Goal: Task Accomplishment & Management: Complete application form

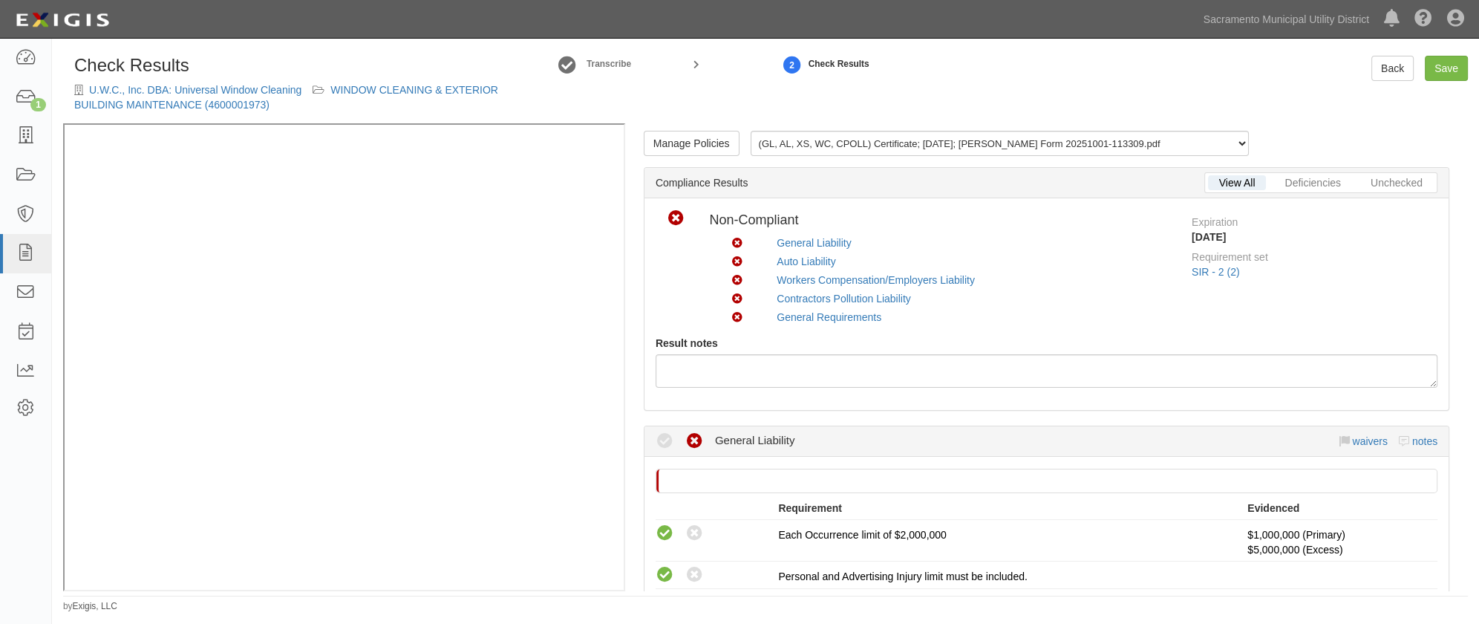
scroll to position [877, 0]
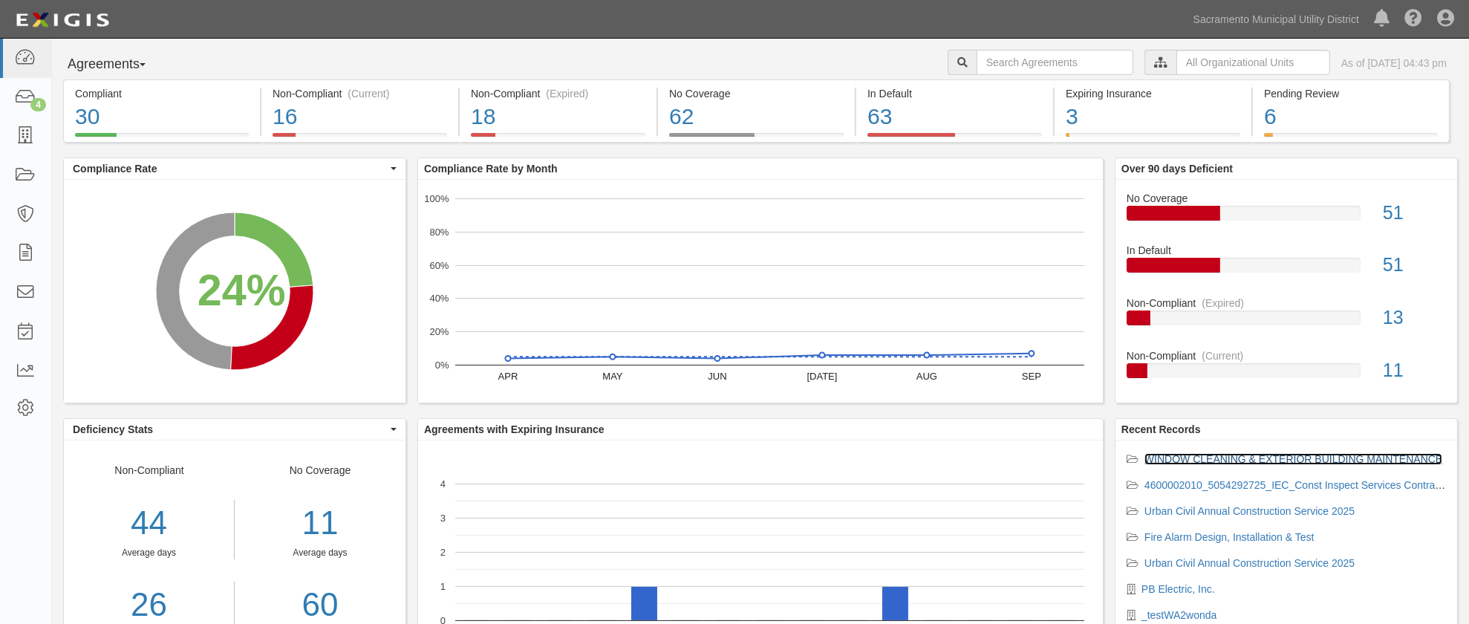
click at [1173, 458] on link "WINDOW CLEANING & EXTERIOR BUILDING MAINTENANCE" at bounding box center [1293, 459] width 298 height 12
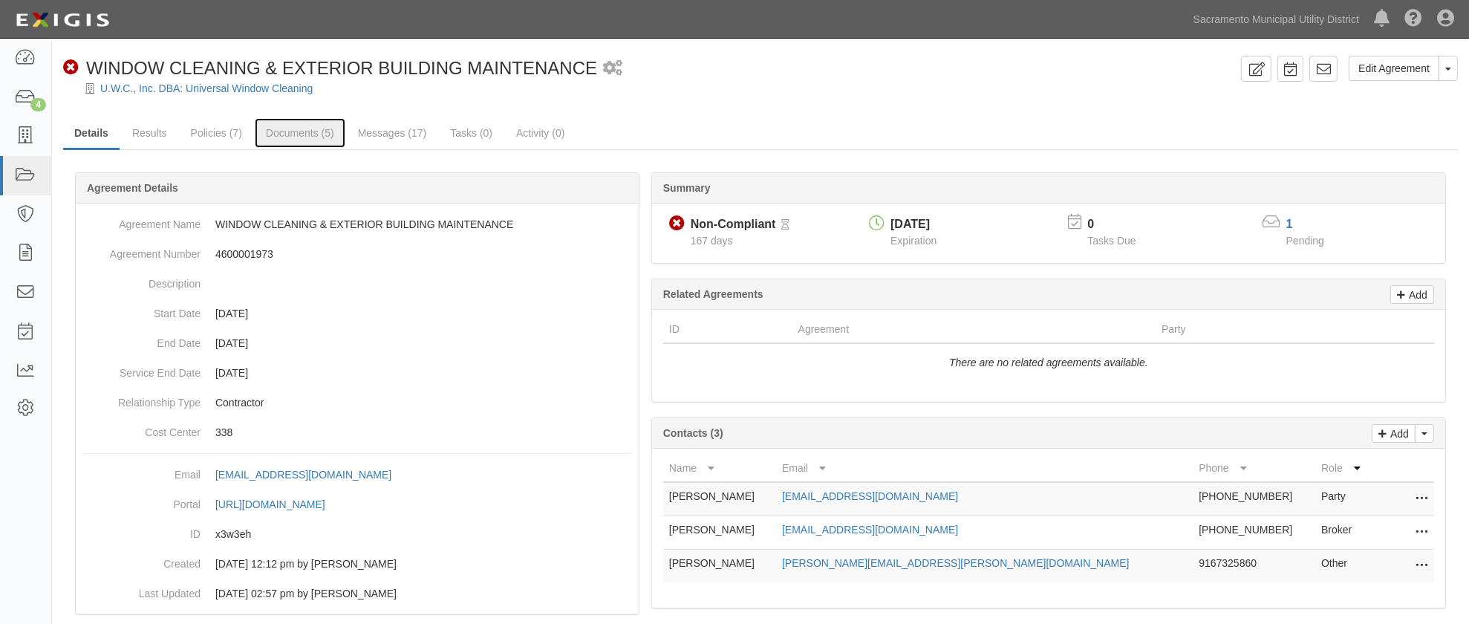
click at [289, 127] on link "Documents (5)" at bounding box center [300, 133] width 91 height 30
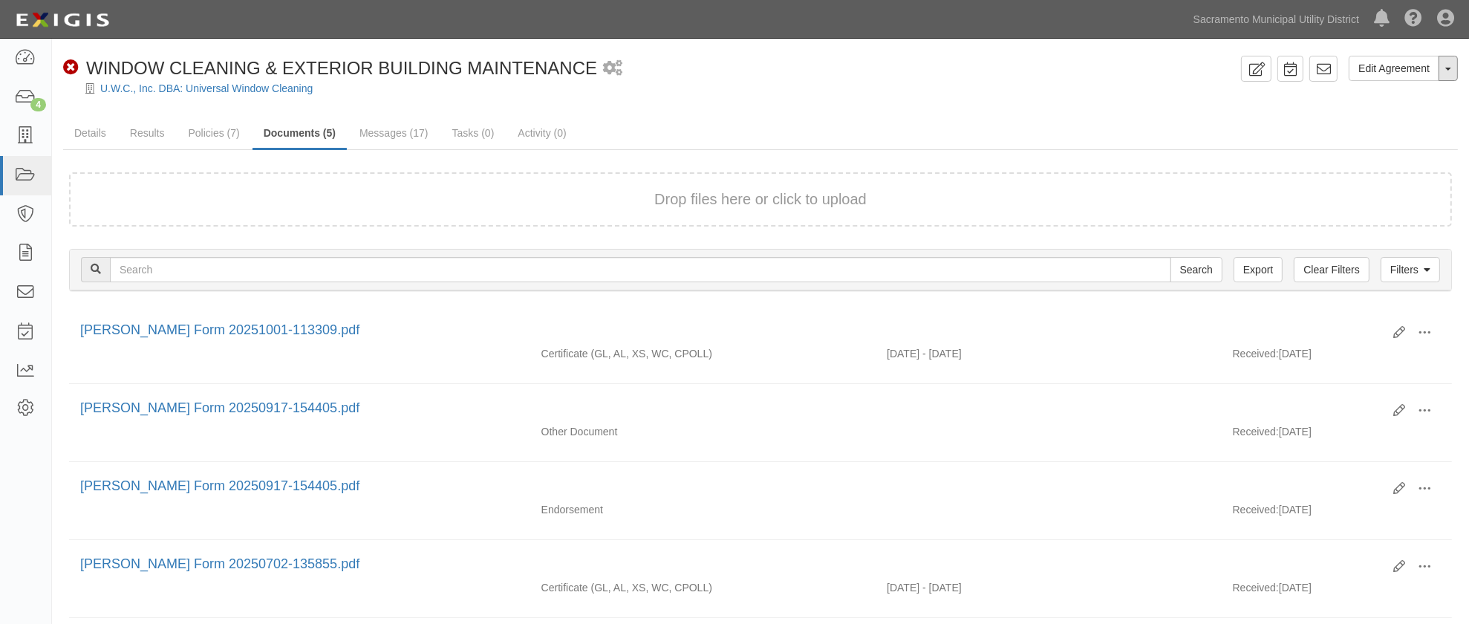
click at [1450, 74] on button "Toggle Agreement Dropdown" at bounding box center [1447, 68] width 19 height 25
click at [1366, 94] on link "View Audit Trail" at bounding box center [1398, 96] width 117 height 19
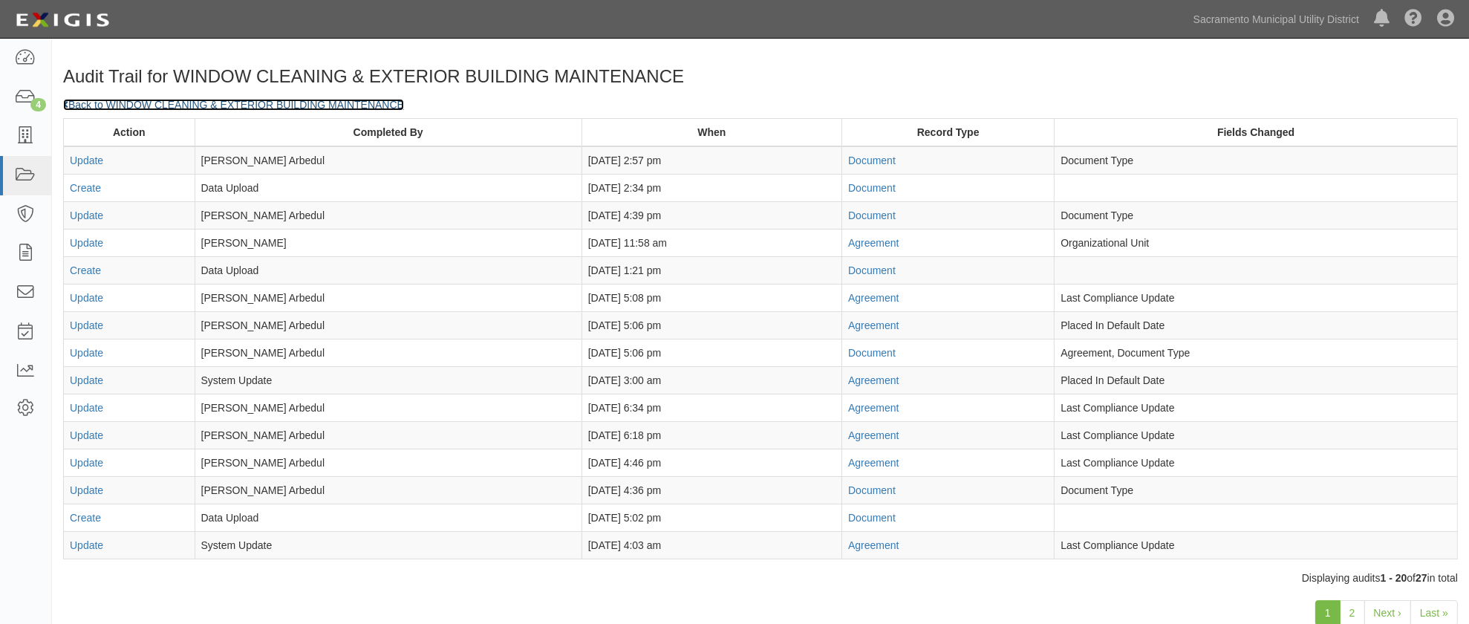
click at [114, 104] on link "Back to WINDOW CLEANING & EXTERIOR BUILDING MAINTENANCE" at bounding box center [233, 105] width 341 height 12
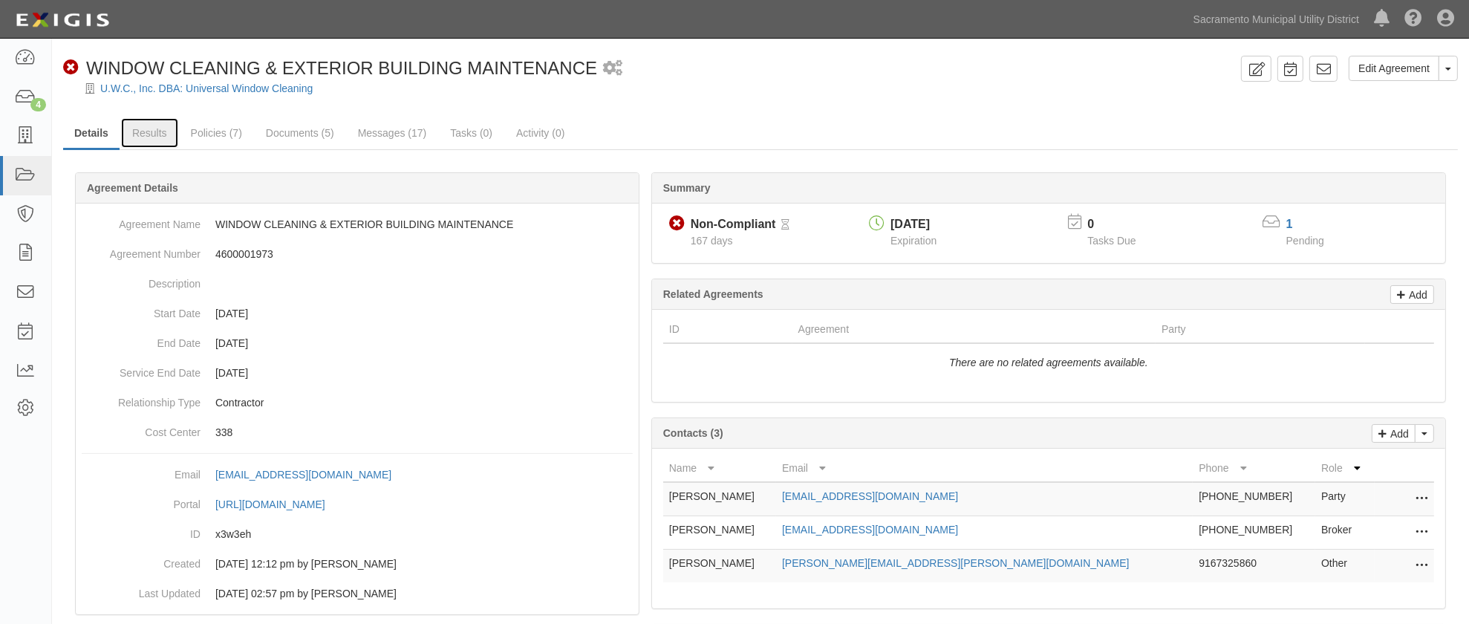
click at [157, 128] on link "Results" at bounding box center [149, 133] width 57 height 30
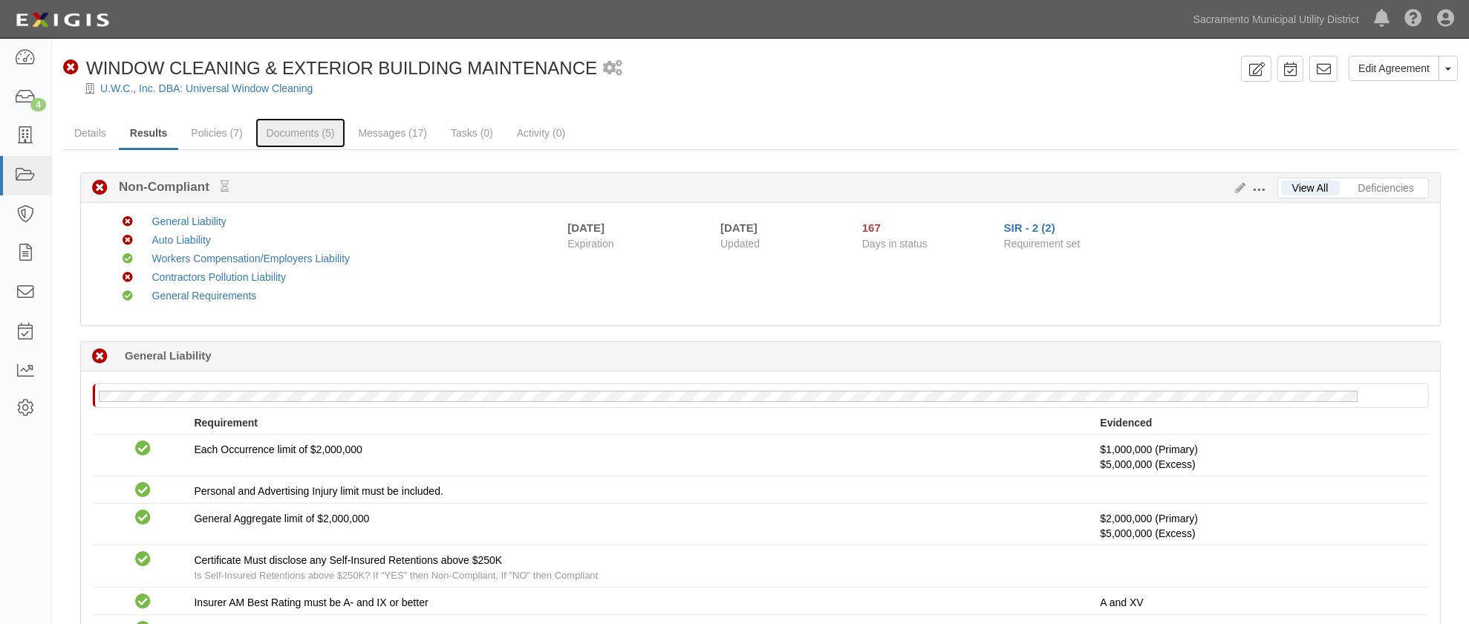
click at [263, 130] on link "Documents (5)" at bounding box center [300, 133] width 91 height 30
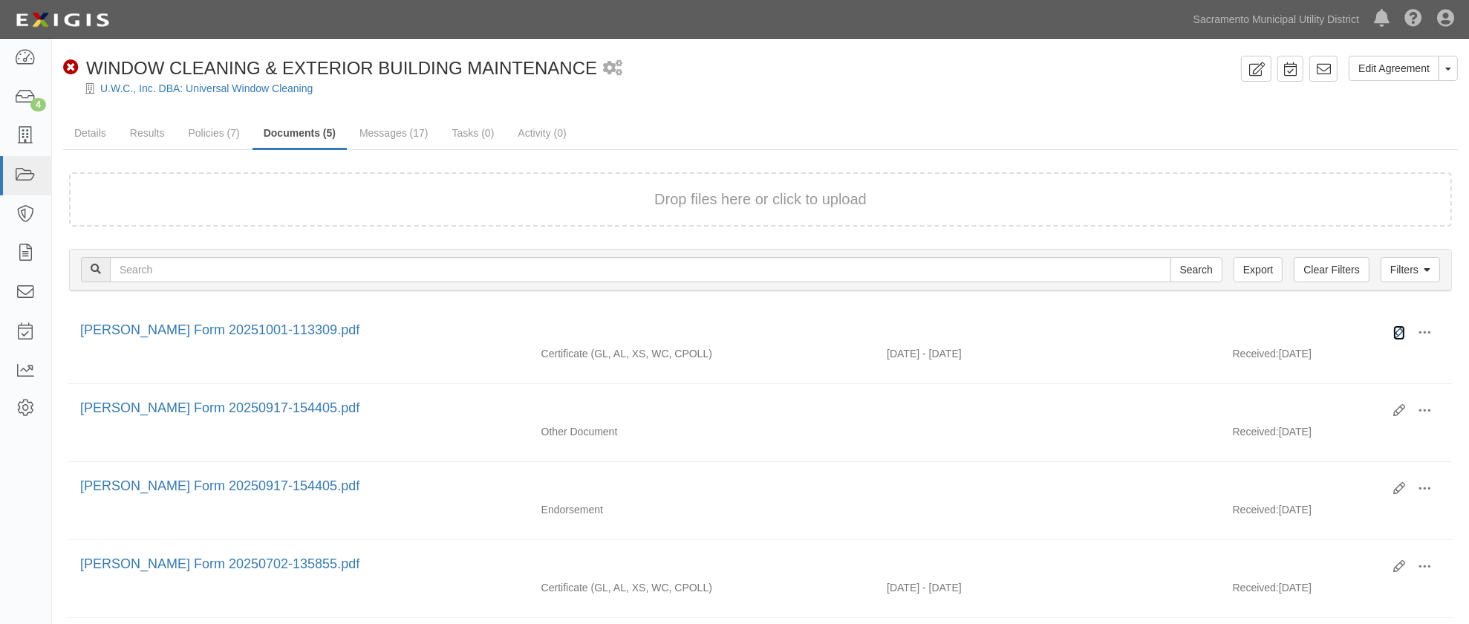
click at [1398, 330] on icon at bounding box center [1399, 333] width 12 height 12
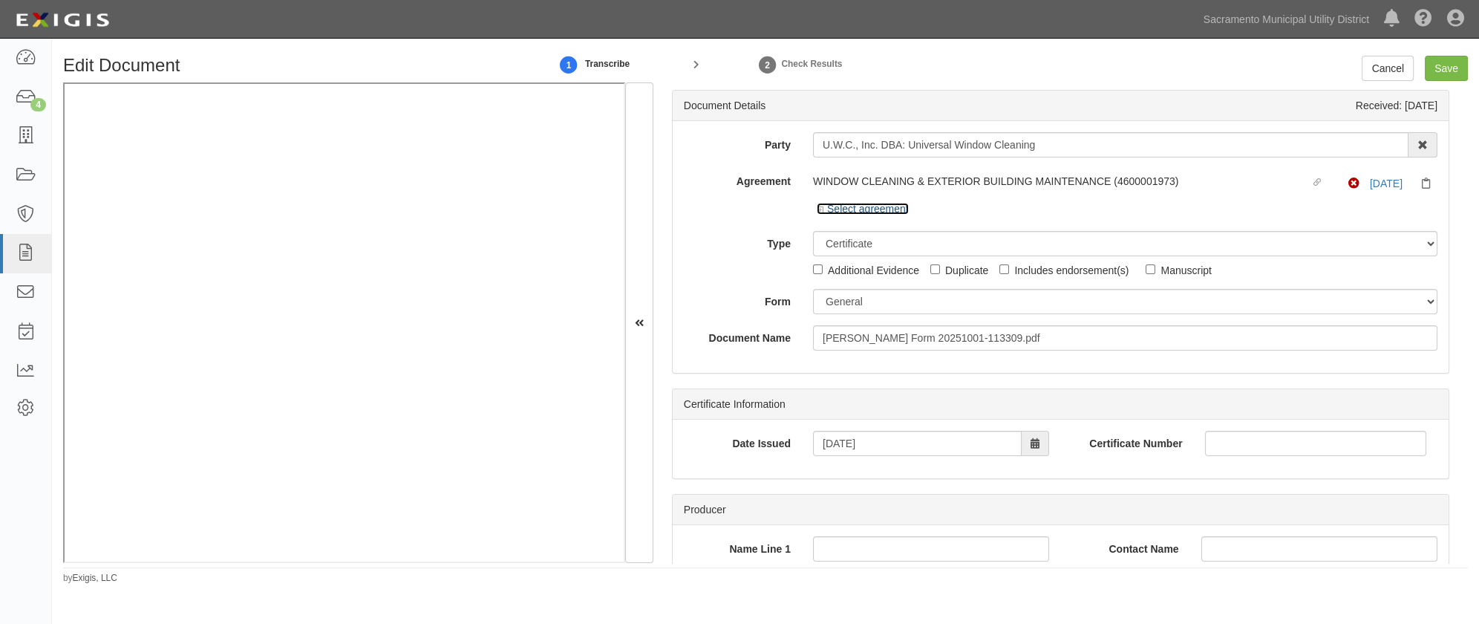
click at [821, 212] on icon at bounding box center [822, 209] width 10 height 7
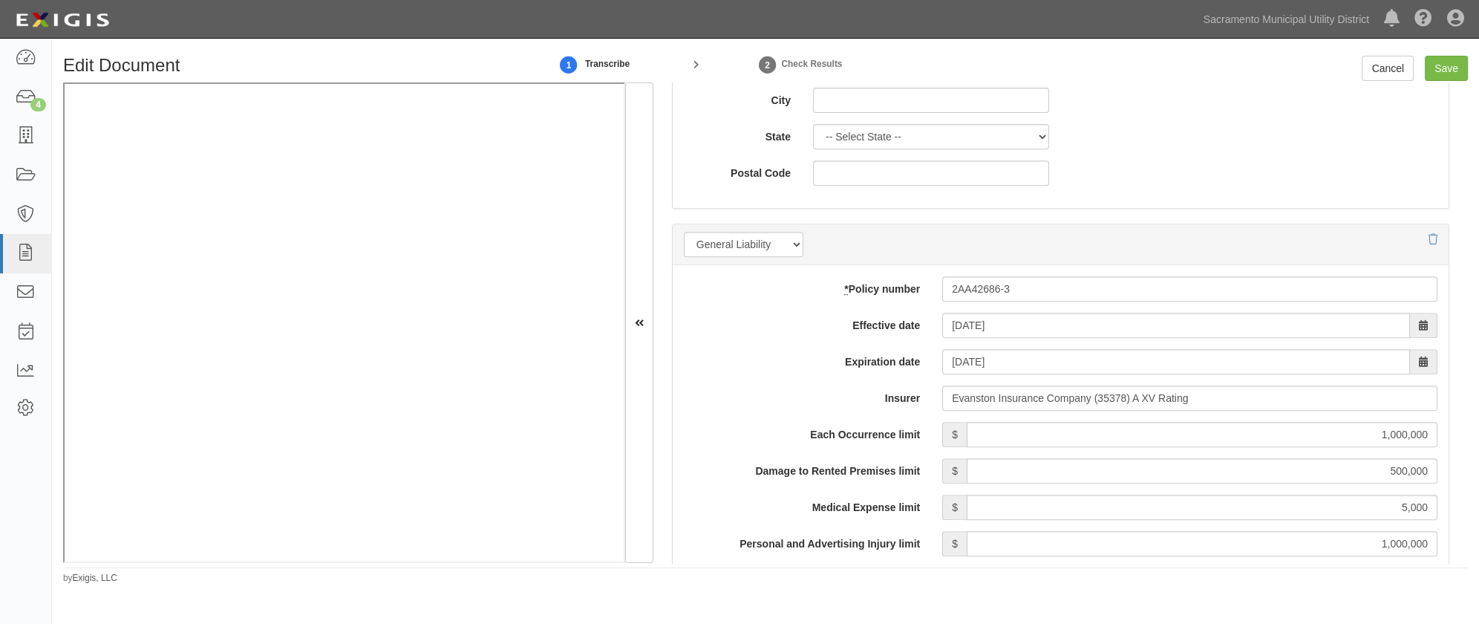
scroll to position [1012, 0]
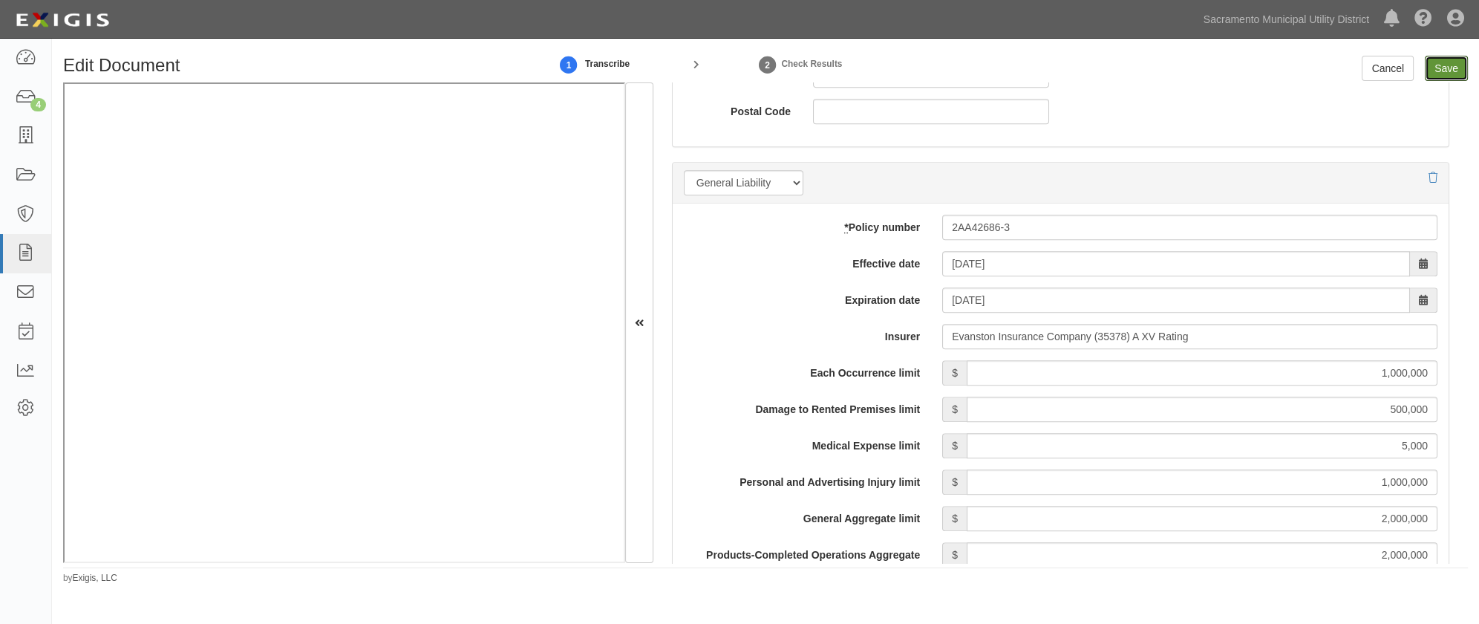
click at [1444, 70] on input "Save" at bounding box center [1446, 68] width 43 height 25
type input "1000000"
type input "500000"
type input "5000"
type input "1000000"
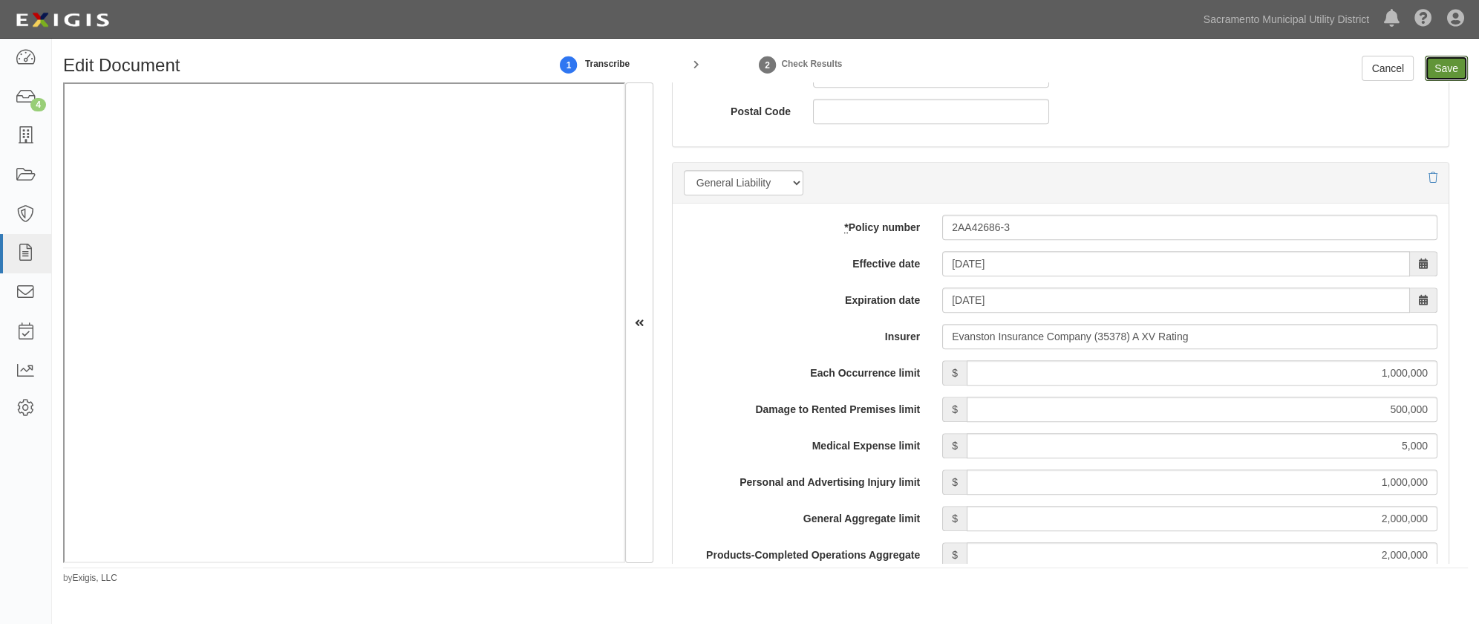
type input "2000000"
type input "1000000"
type input "5000000"
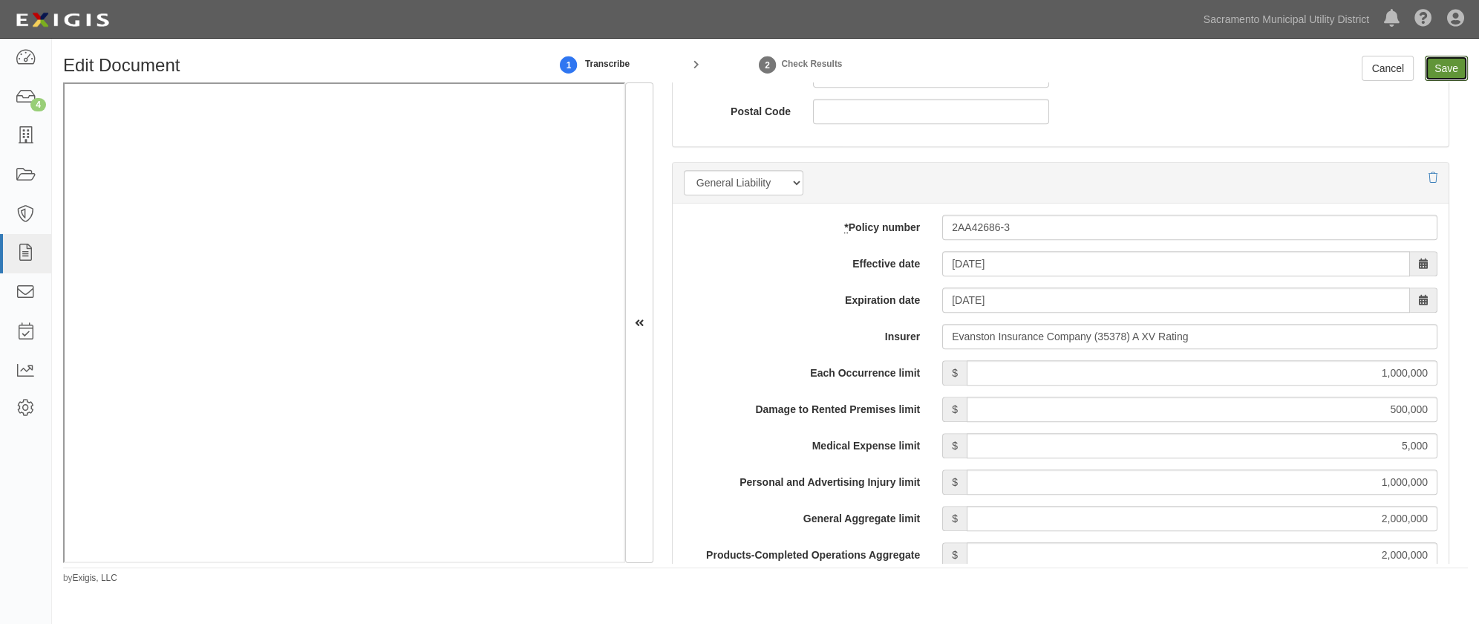
type input "1000000"
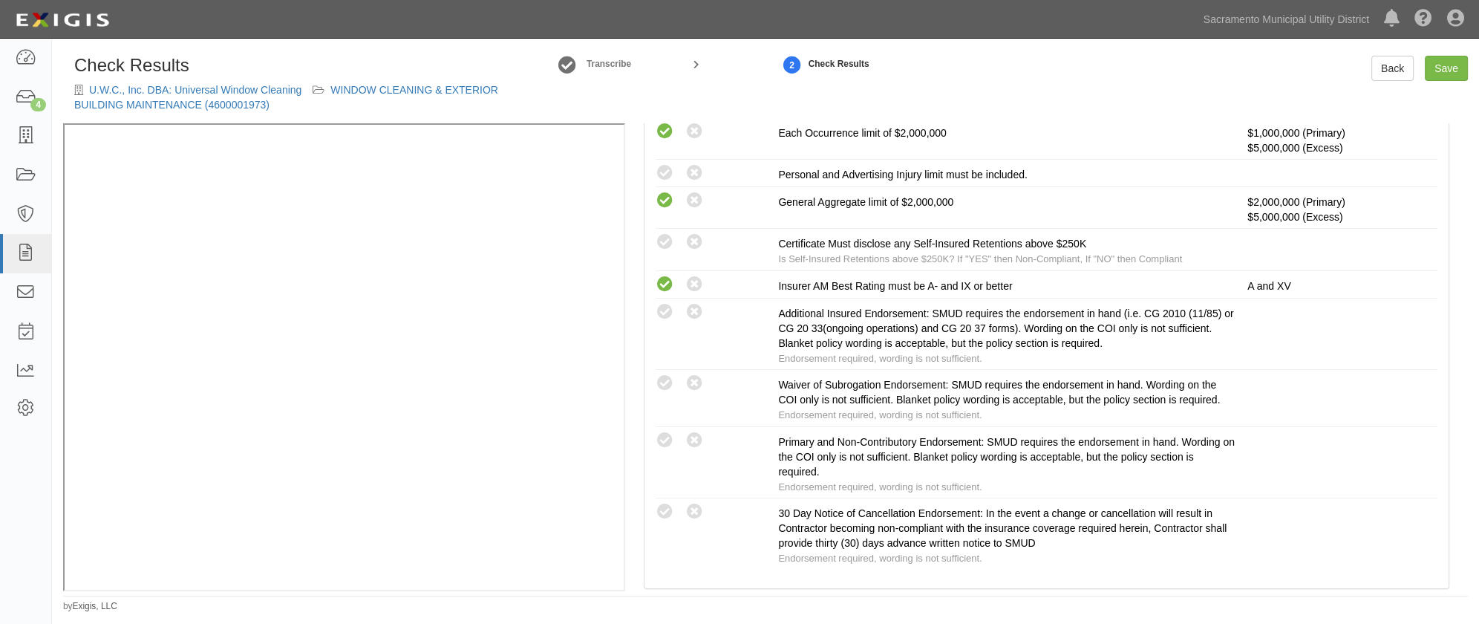
scroll to position [405, 0]
click at [658, 170] on icon at bounding box center [665, 170] width 19 height 19
radio input "true"
click at [660, 236] on icon at bounding box center [665, 239] width 19 height 19
radio input "true"
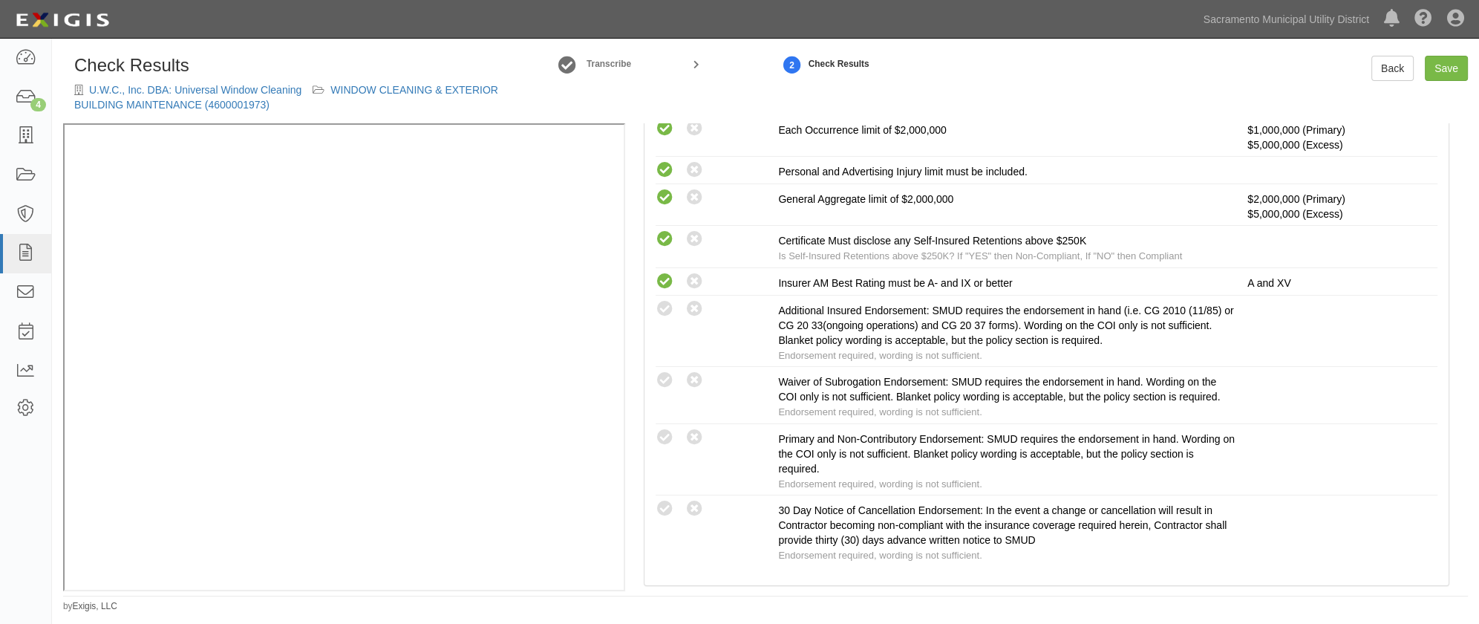
click at [660, 308] on icon at bounding box center [665, 309] width 19 height 19
radio input "true"
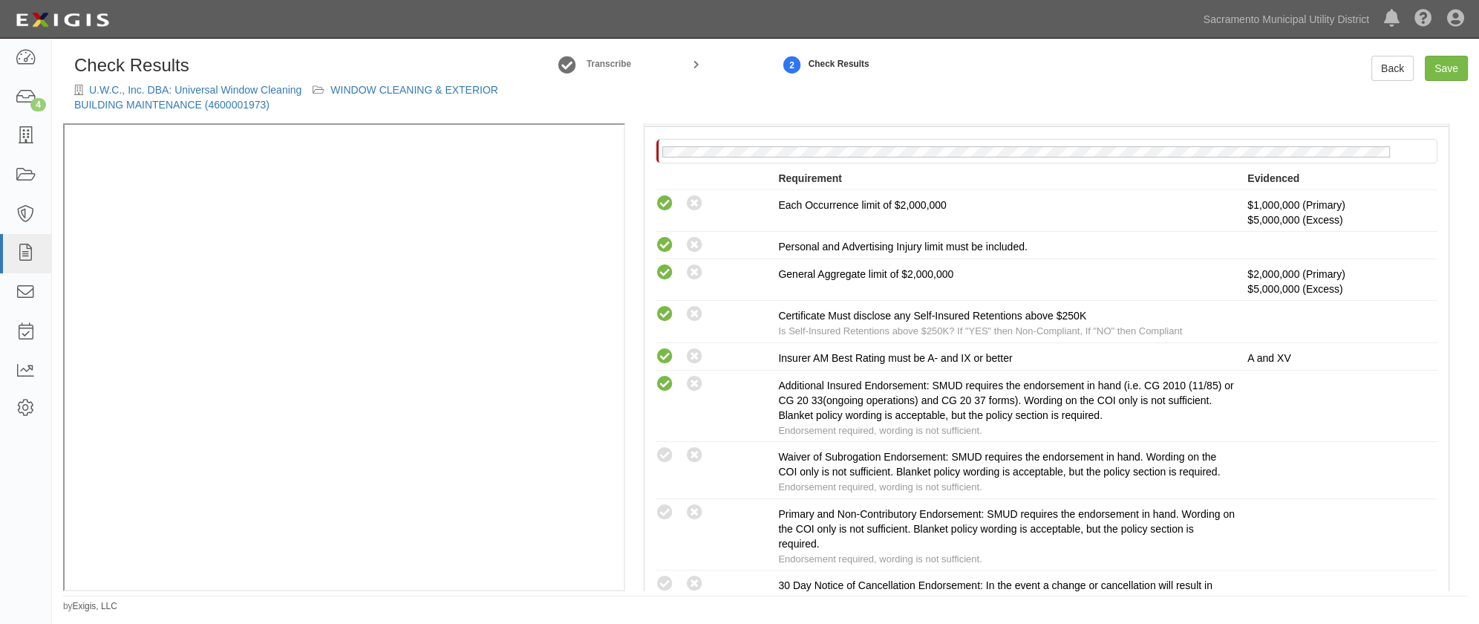
scroll to position [337, 0]
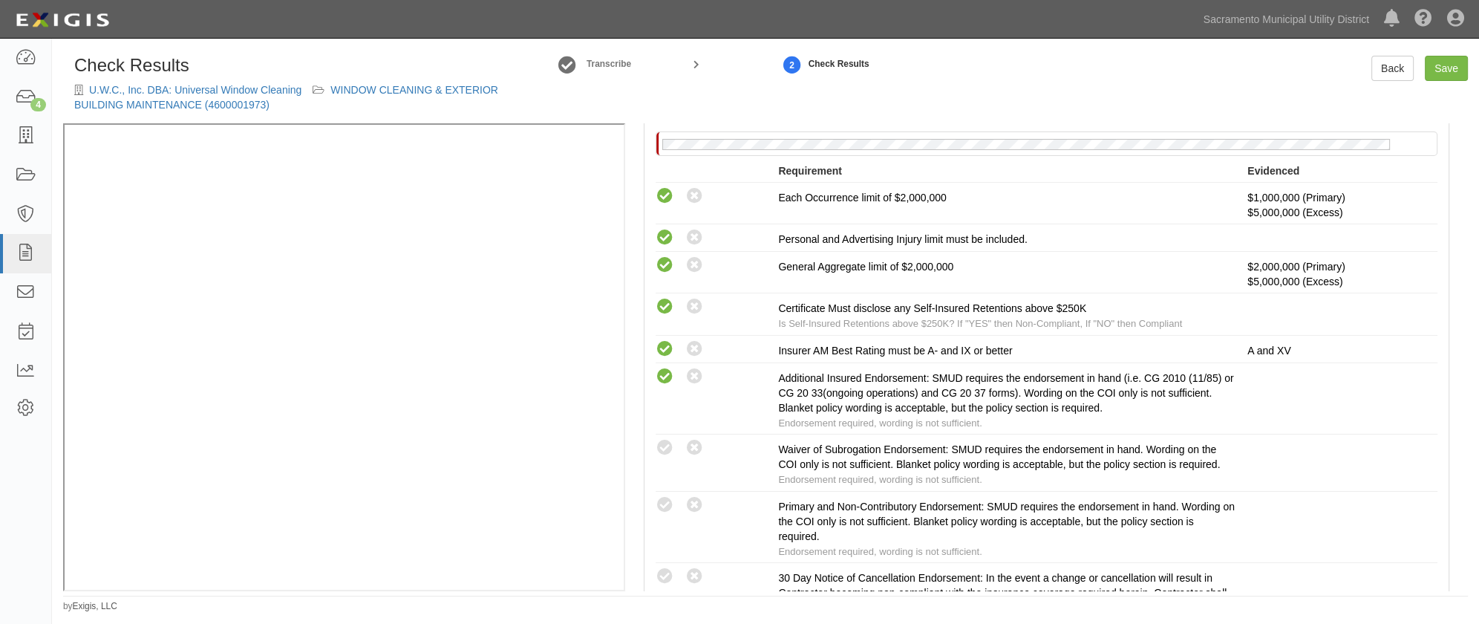
click at [664, 442] on icon at bounding box center [665, 448] width 19 height 19
radio input "true"
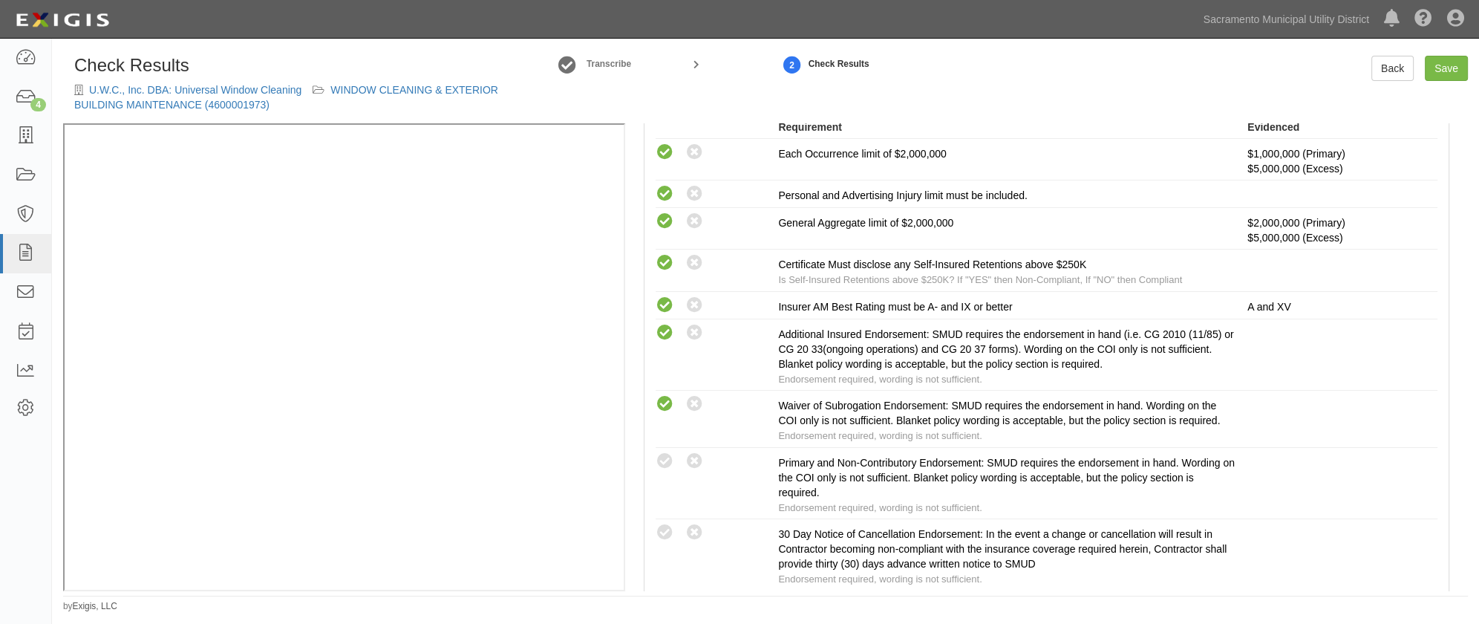
scroll to position [405, 0]
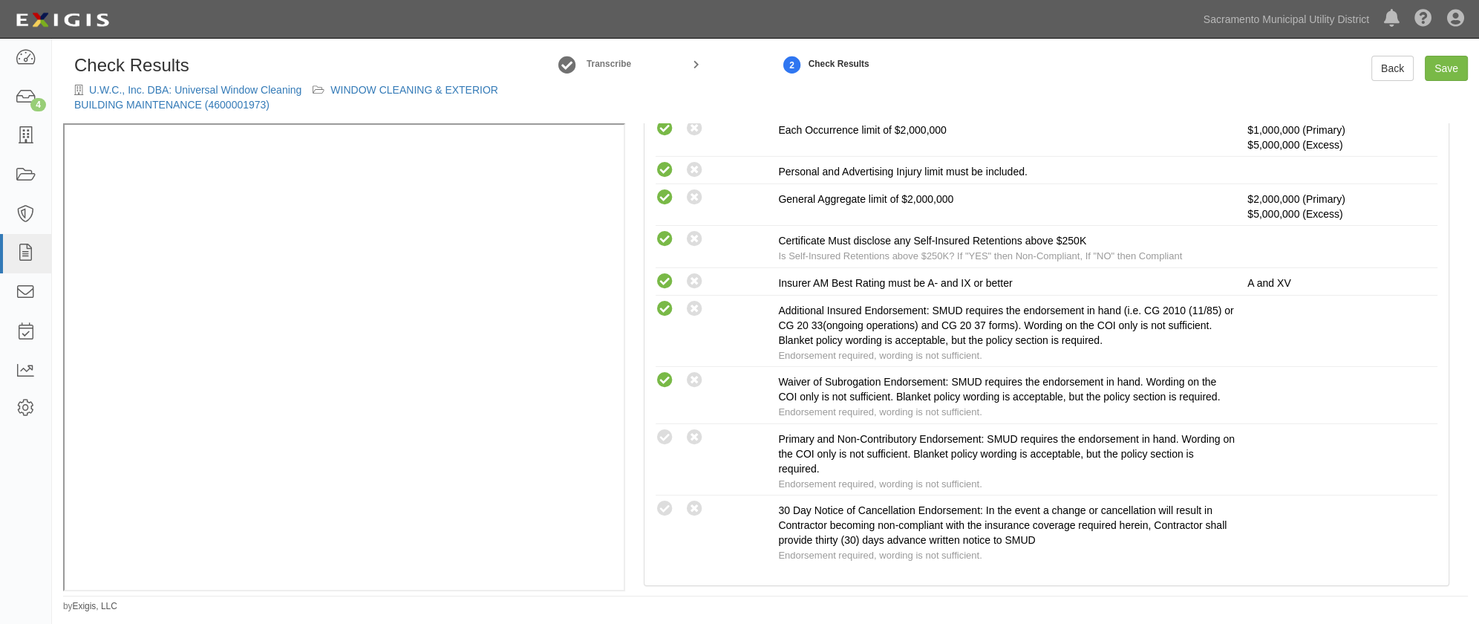
click at [661, 446] on icon at bounding box center [665, 437] width 19 height 19
radio input "true"
click at [1212, 60] on div "Back Save" at bounding box center [1300, 68] width 357 height 25
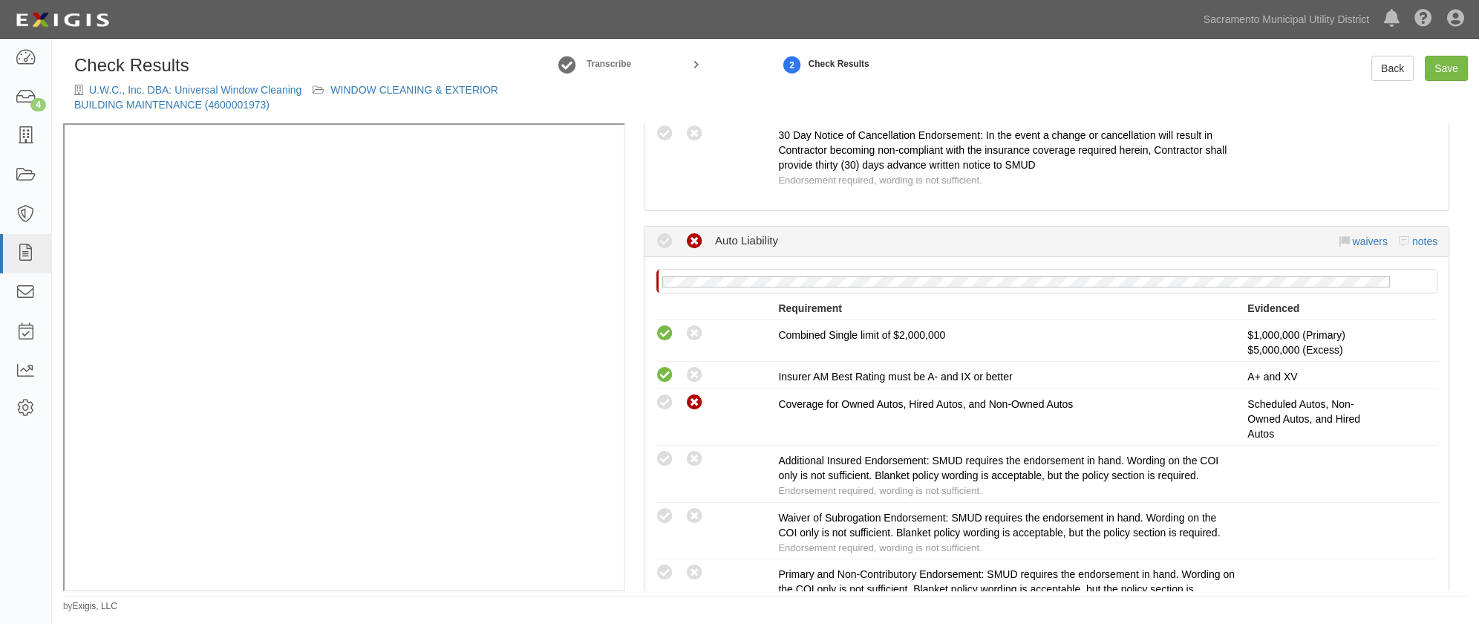
scroll to position [809, 0]
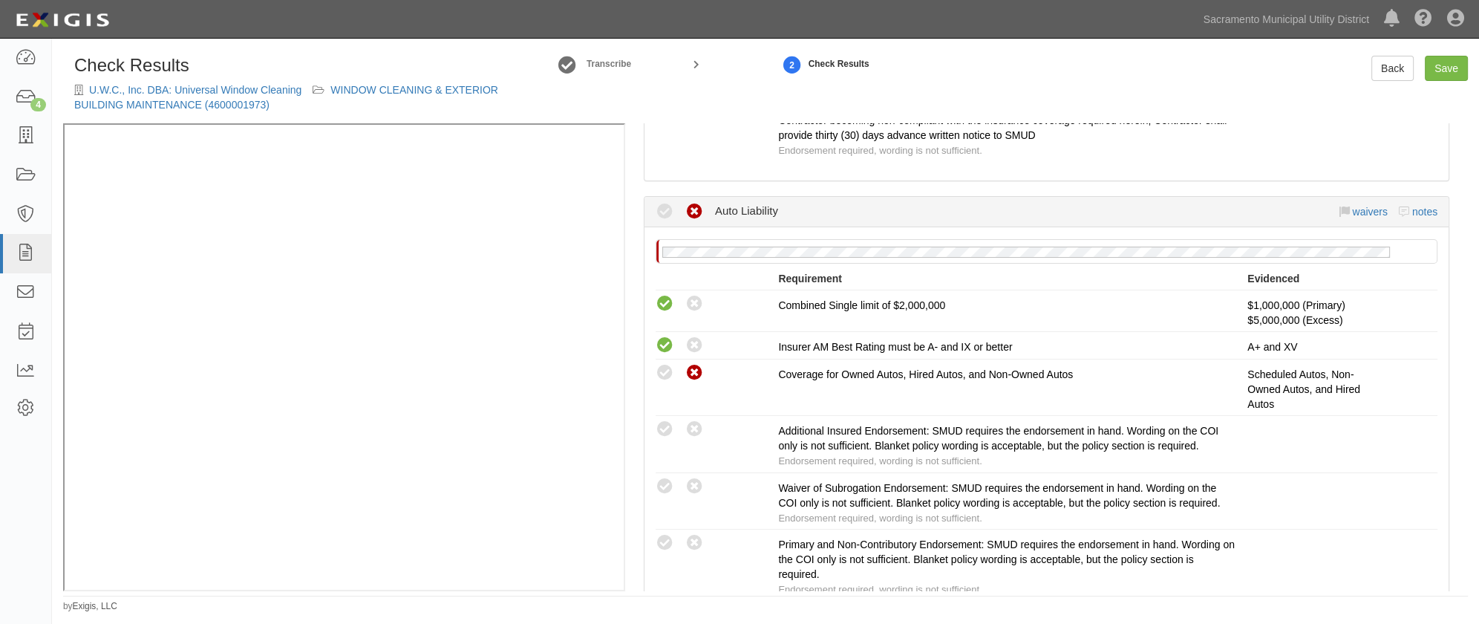
click at [665, 382] on icon at bounding box center [665, 373] width 19 height 19
click at [662, 382] on icon at bounding box center [665, 373] width 19 height 19
click at [665, 382] on icon at bounding box center [665, 373] width 19 height 19
click at [664, 493] on icon at bounding box center [665, 486] width 19 height 19
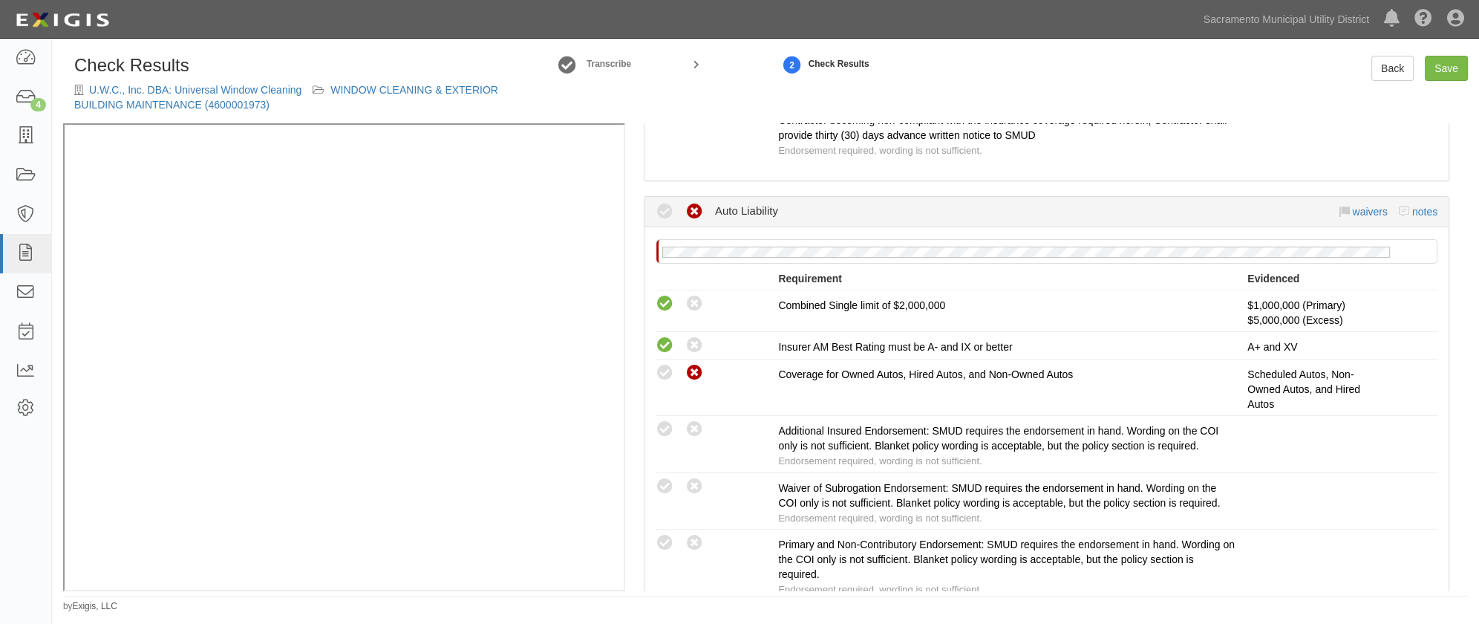
radio input "true"
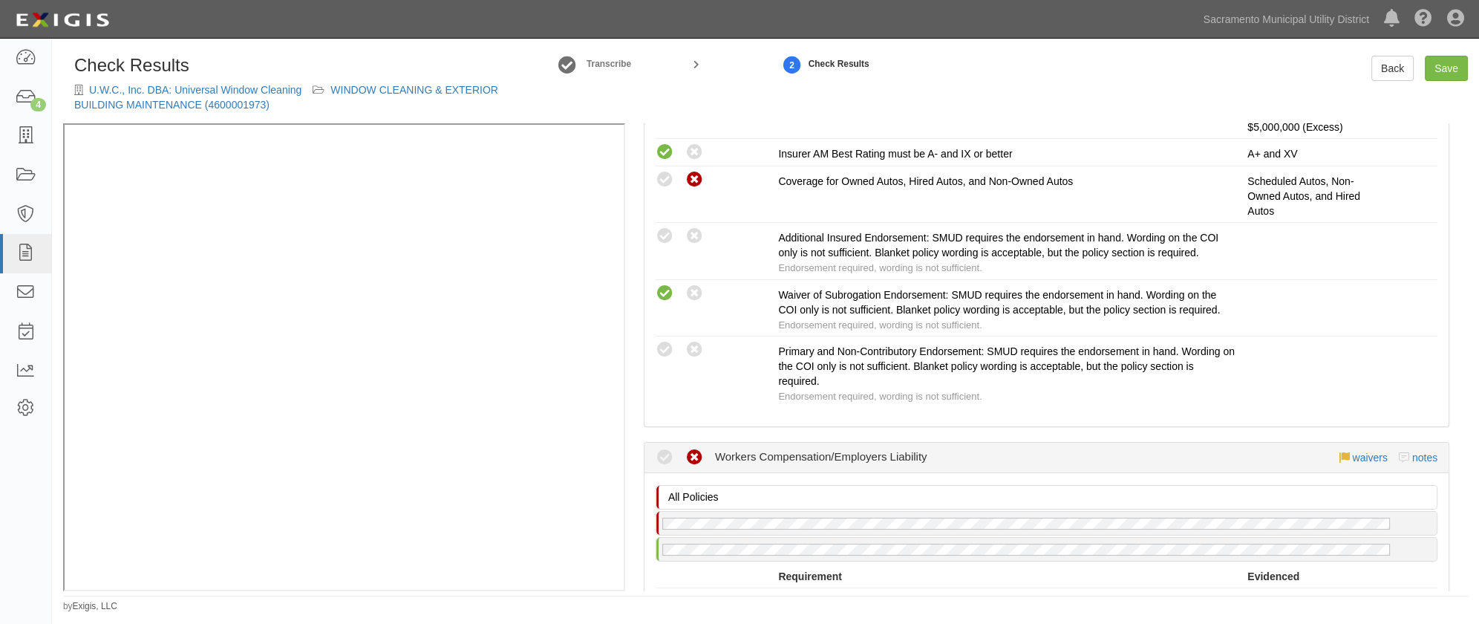
scroll to position [1012, 0]
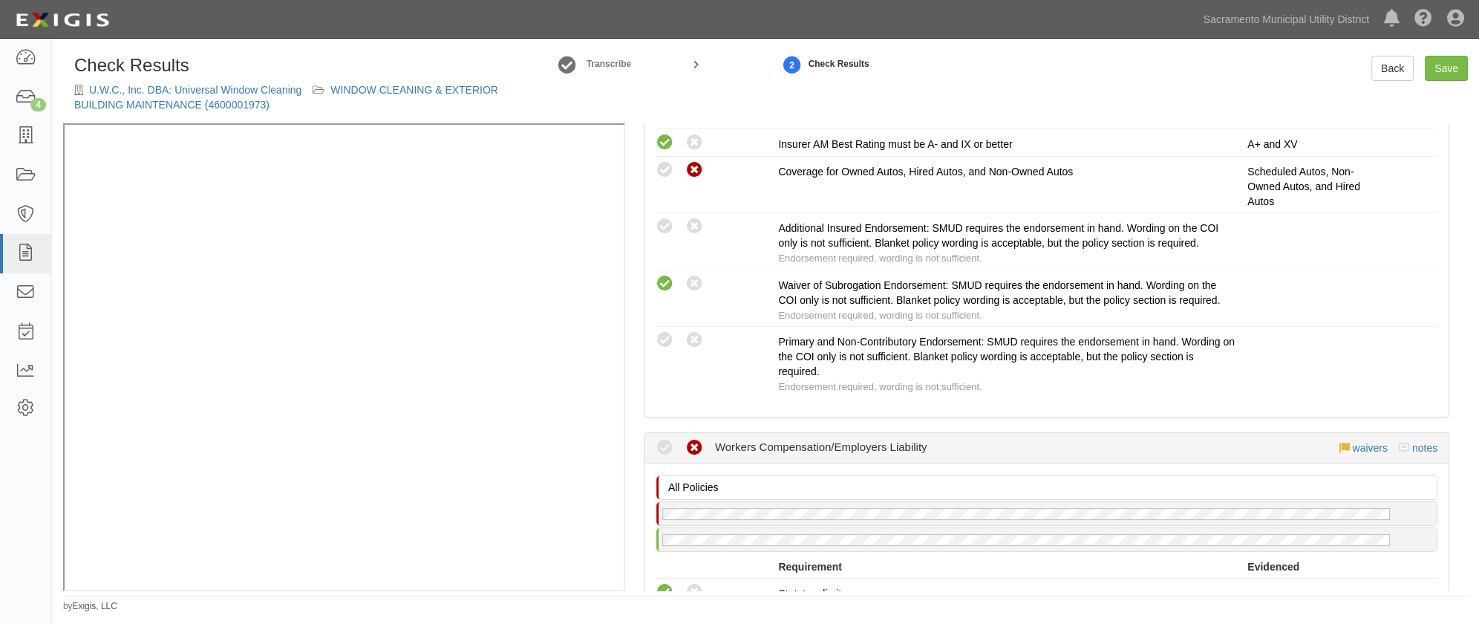
click at [669, 232] on icon at bounding box center [665, 227] width 19 height 19
radio input "true"
click at [659, 350] on icon at bounding box center [665, 340] width 19 height 19
radio input "true"
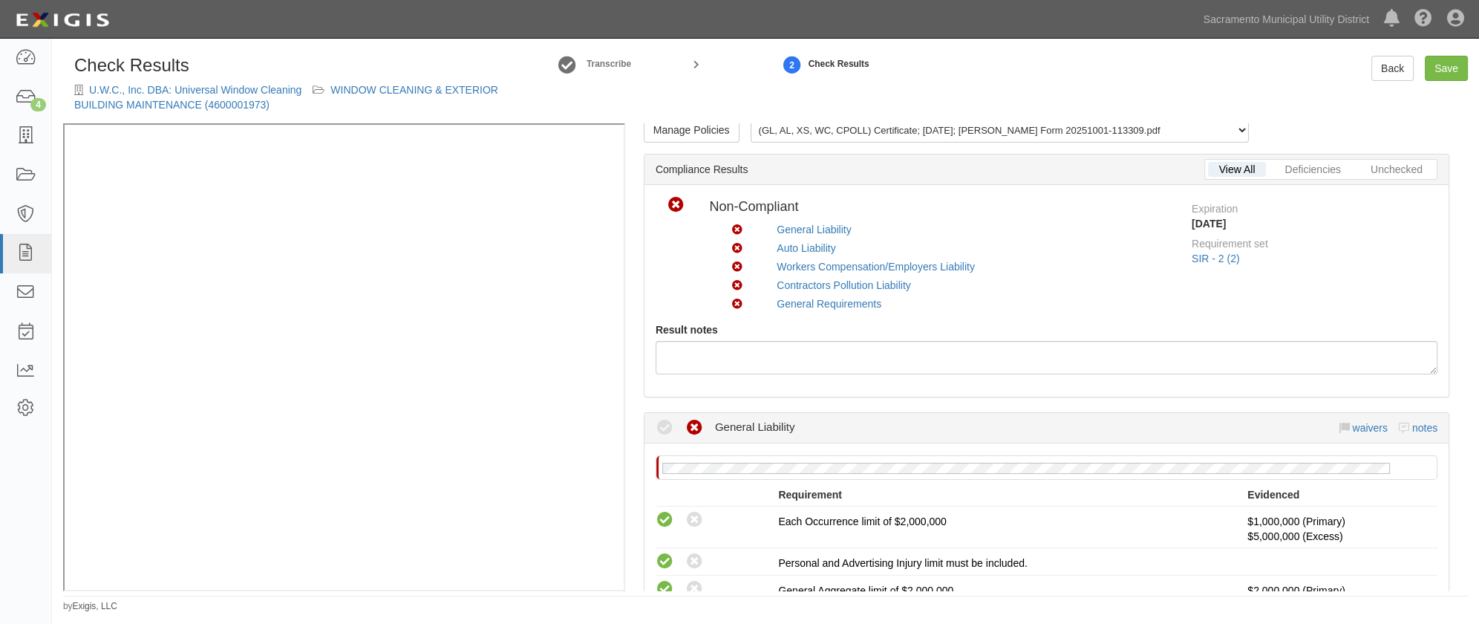
scroll to position [0, 0]
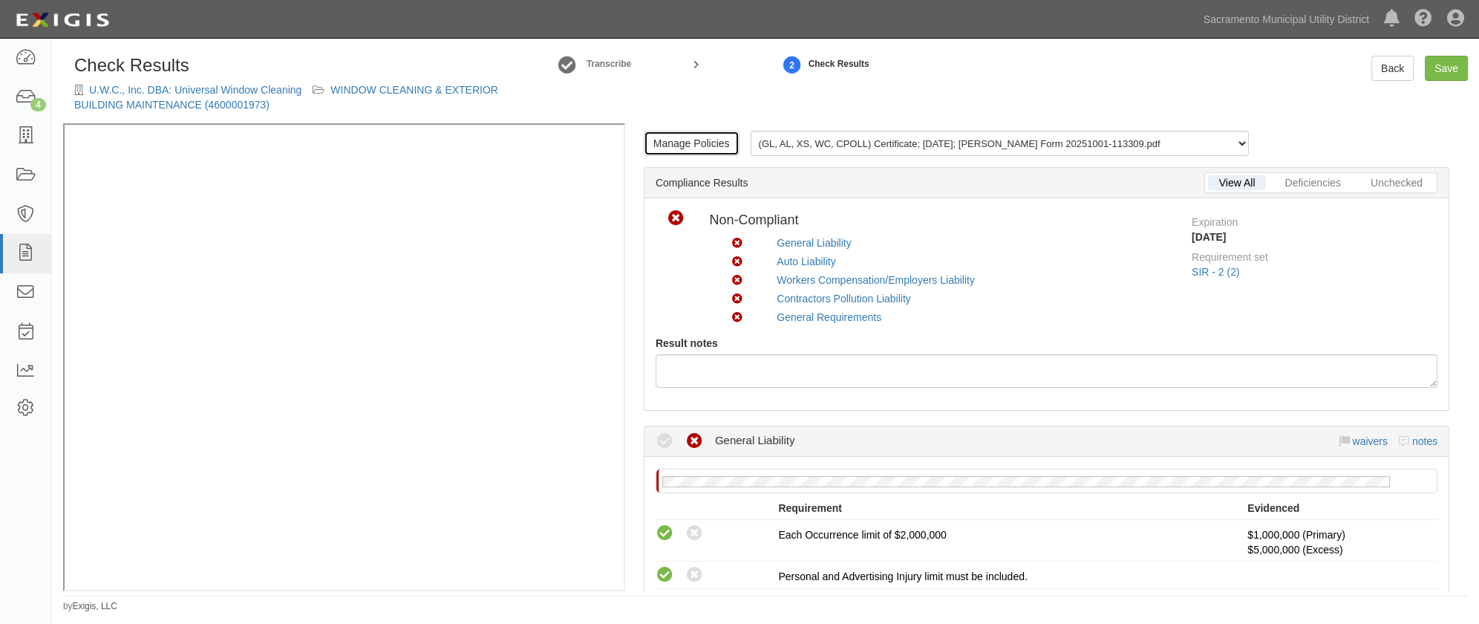
click at [680, 140] on link "Manage Policies" at bounding box center [692, 143] width 96 height 25
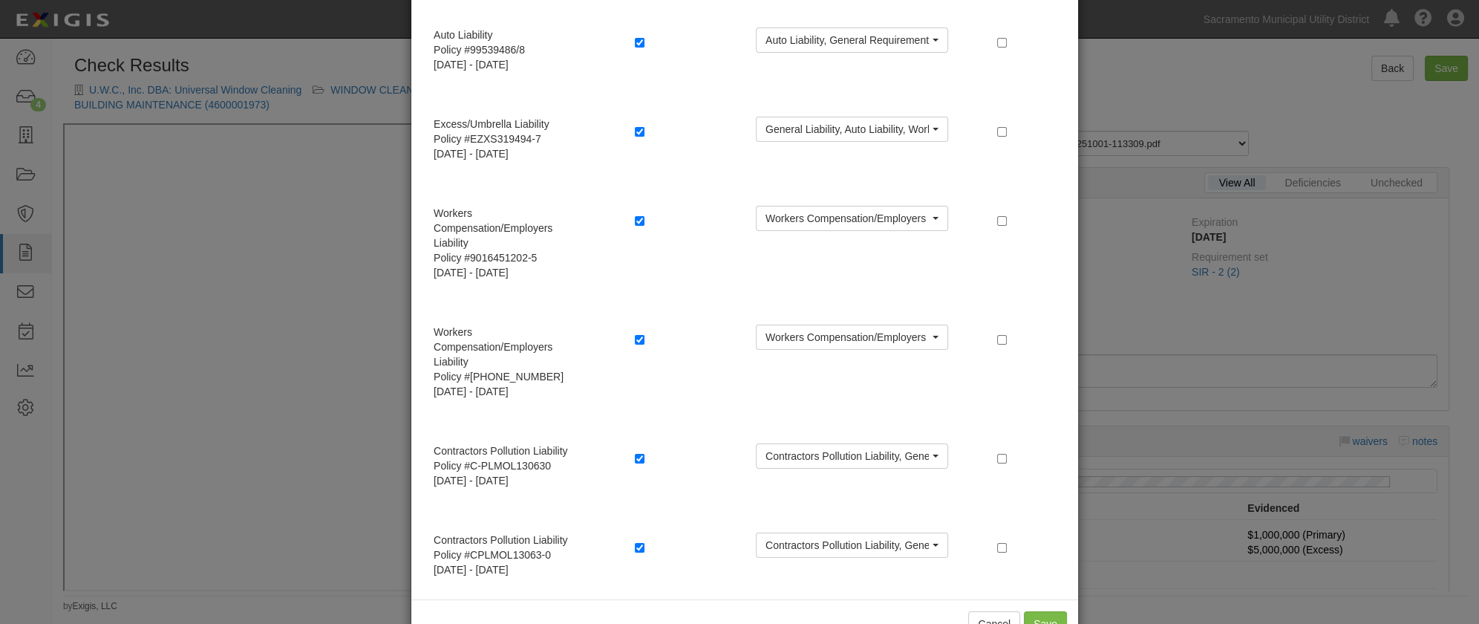
scroll to position [97, 0]
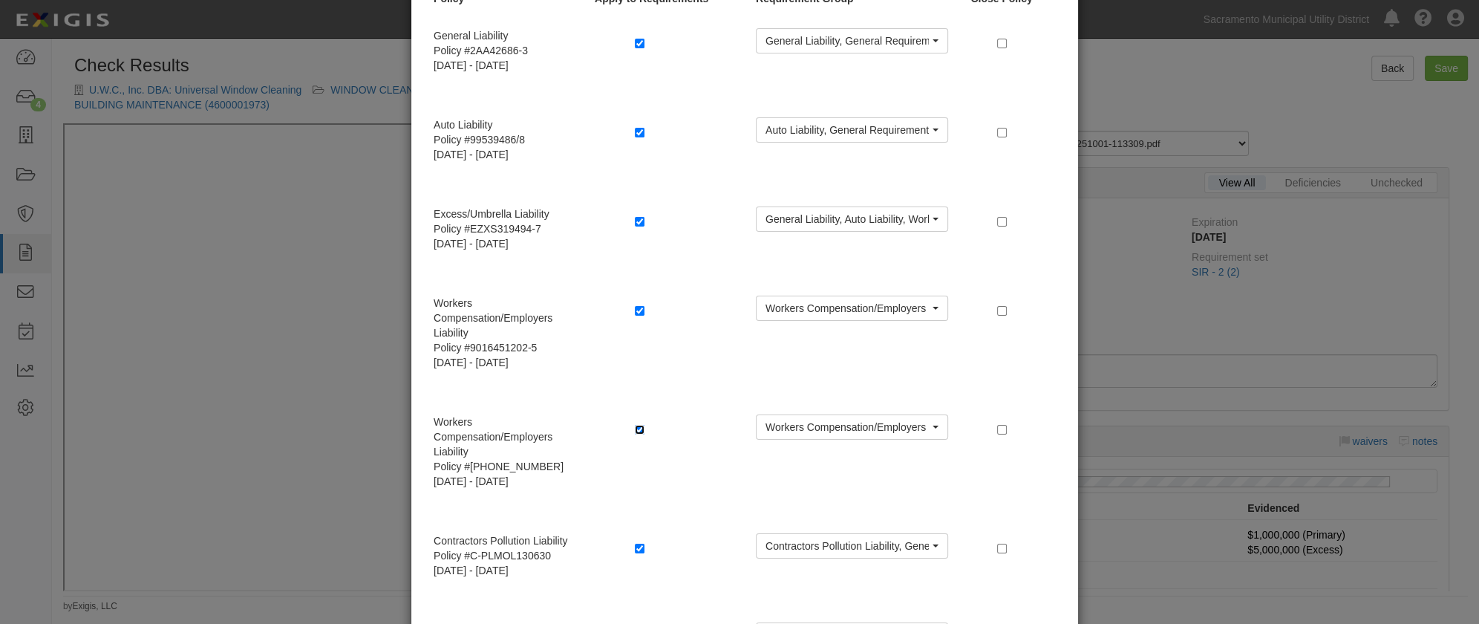
click at [637, 426] on input "checkbox" at bounding box center [640, 430] width 10 height 10
checkbox input "false"
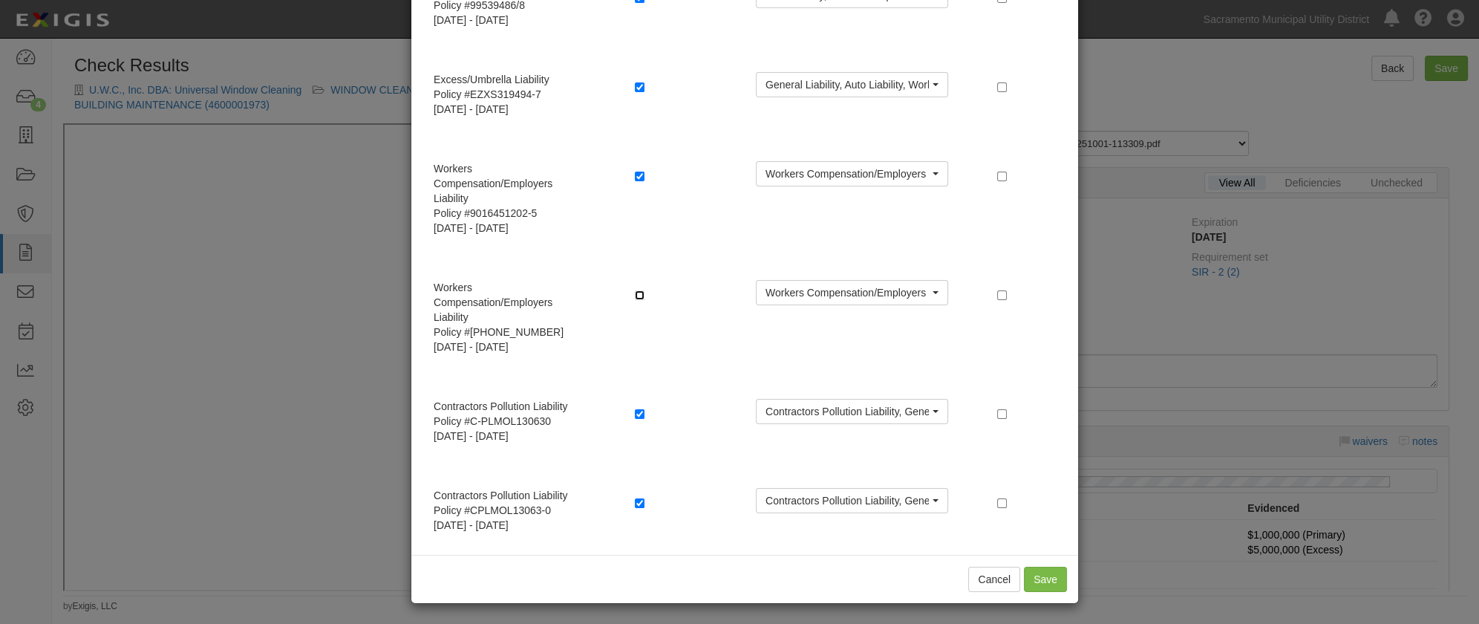
scroll to position [232, 0]
drag, startPoint x: 630, startPoint y: 412, endPoint x: 638, endPoint y: 416, distance: 8.3
click at [635, 411] on input "checkbox" at bounding box center [640, 413] width 10 height 10
checkbox input "false"
click at [688, 563] on div "Cancel Save" at bounding box center [744, 578] width 667 height 48
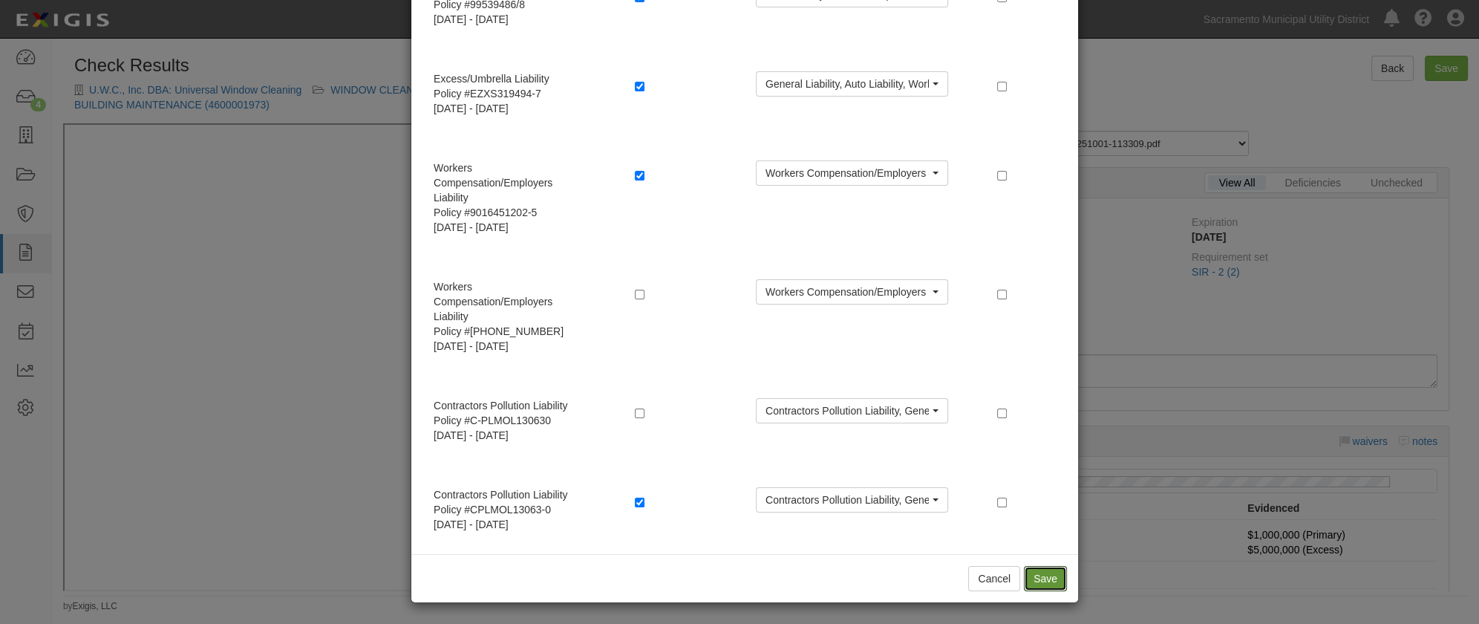
click at [1043, 580] on button "Save" at bounding box center [1045, 578] width 43 height 25
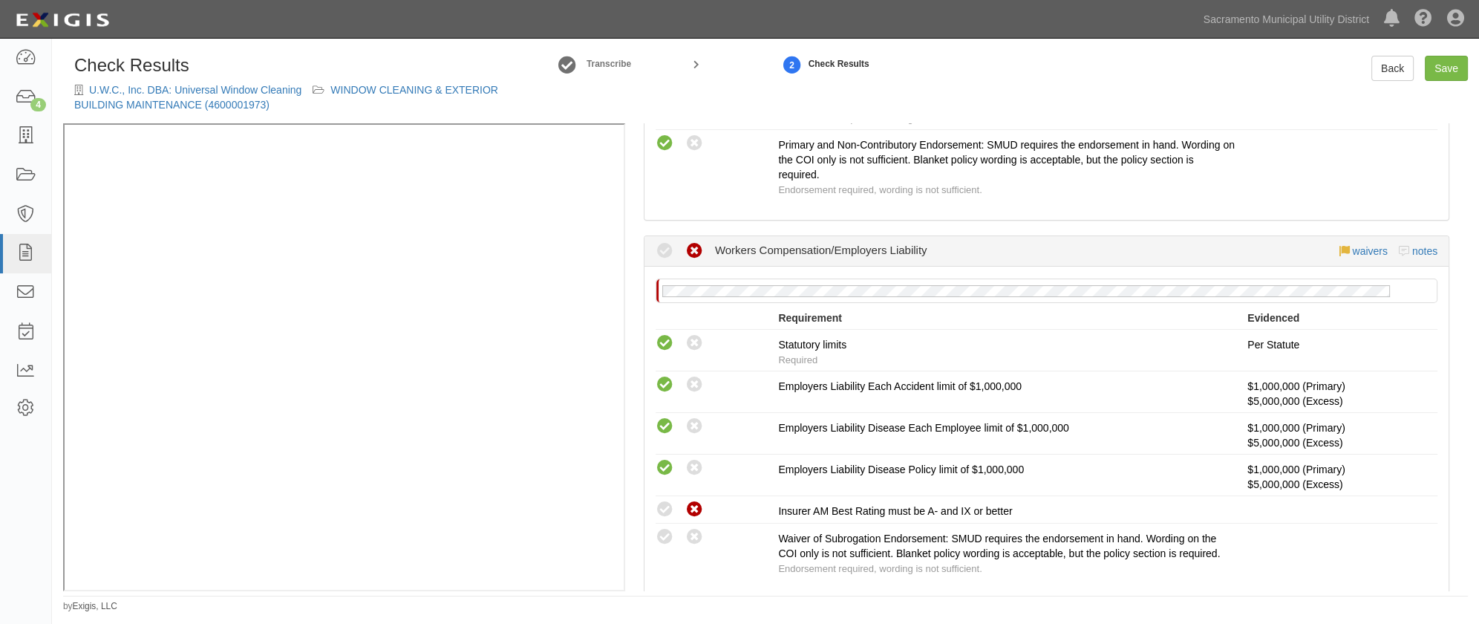
scroll to position [1350, 0]
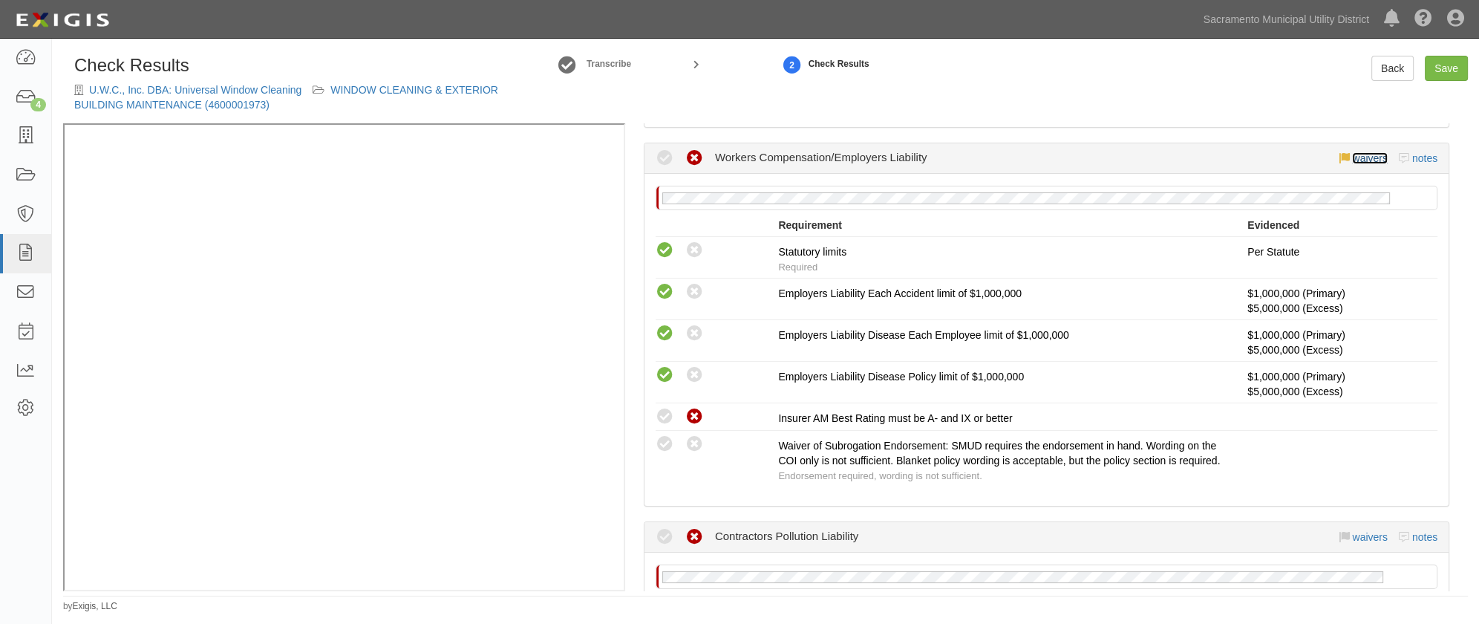
click at [1356, 164] on link "waivers" at bounding box center [1369, 158] width 35 height 12
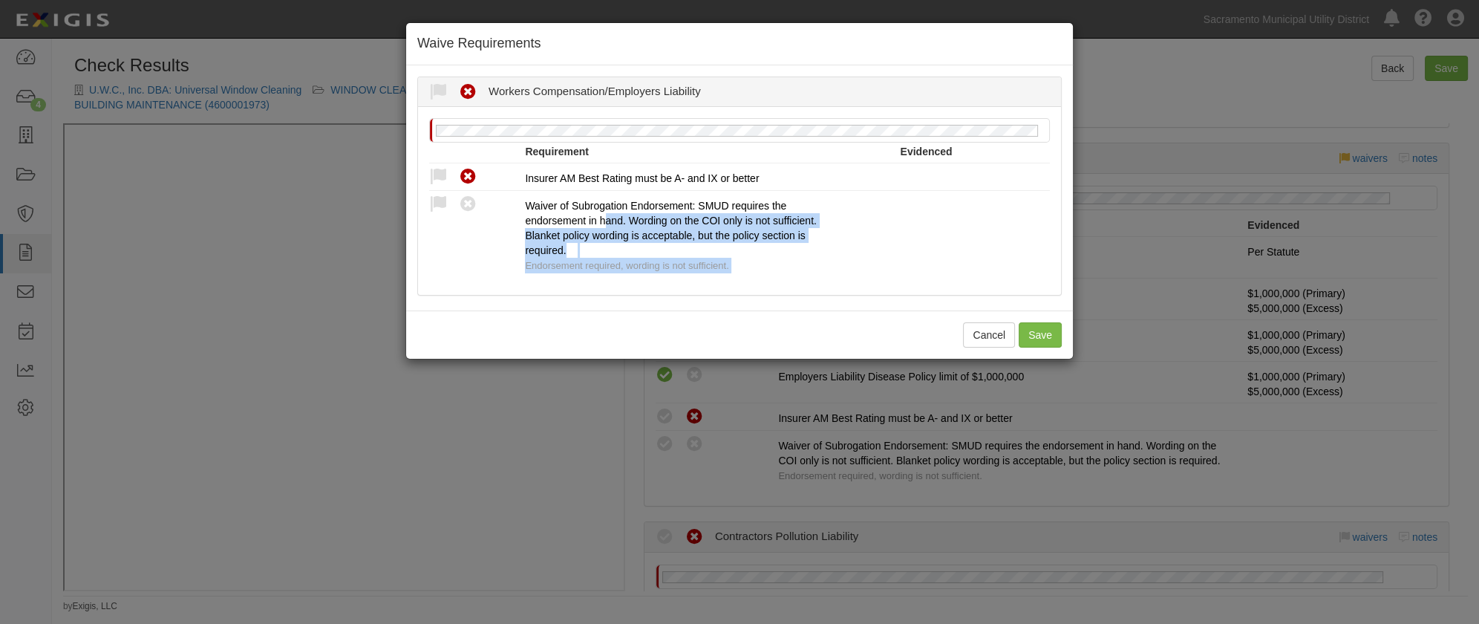
drag, startPoint x: 613, startPoint y: 316, endPoint x: 607, endPoint y: 220, distance: 96.0
click at [607, 220] on div "Waive Requirements Waived Non-Compliant Workers Compensation/Employers Liabilit…" at bounding box center [739, 312] width 1479 height 624
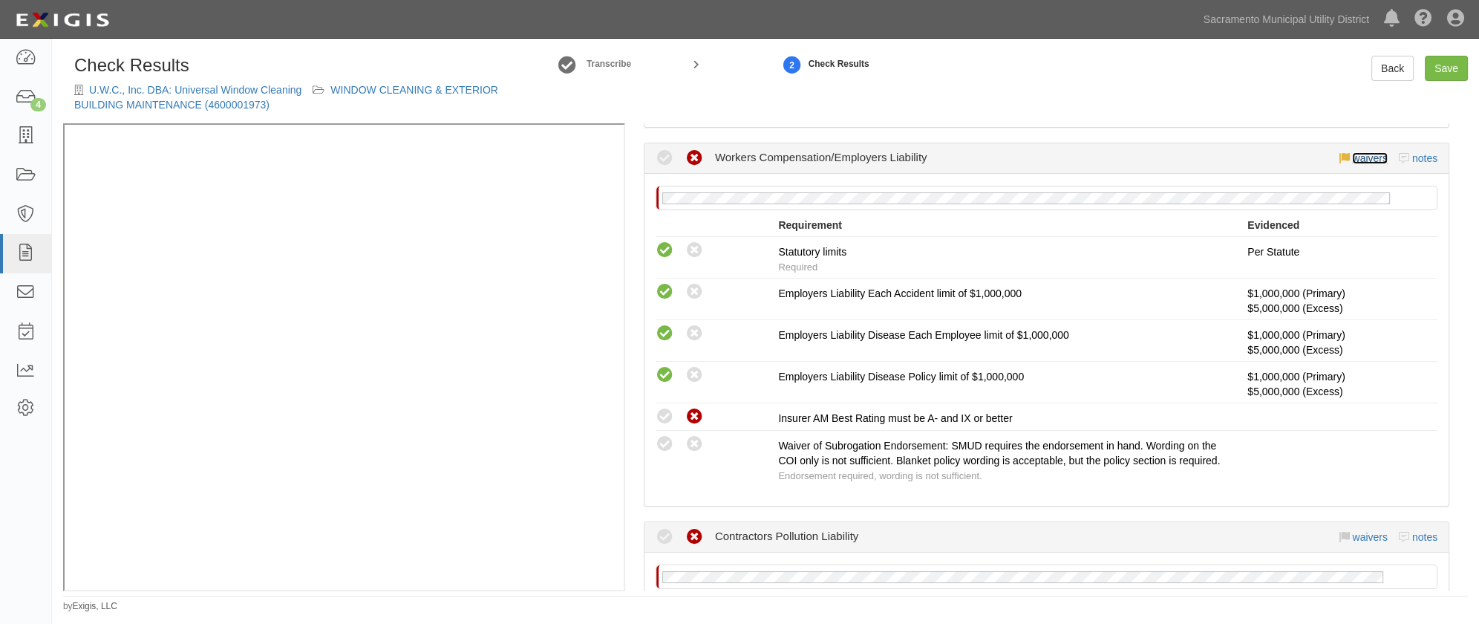
click at [1360, 164] on link "waivers" at bounding box center [1369, 158] width 35 height 12
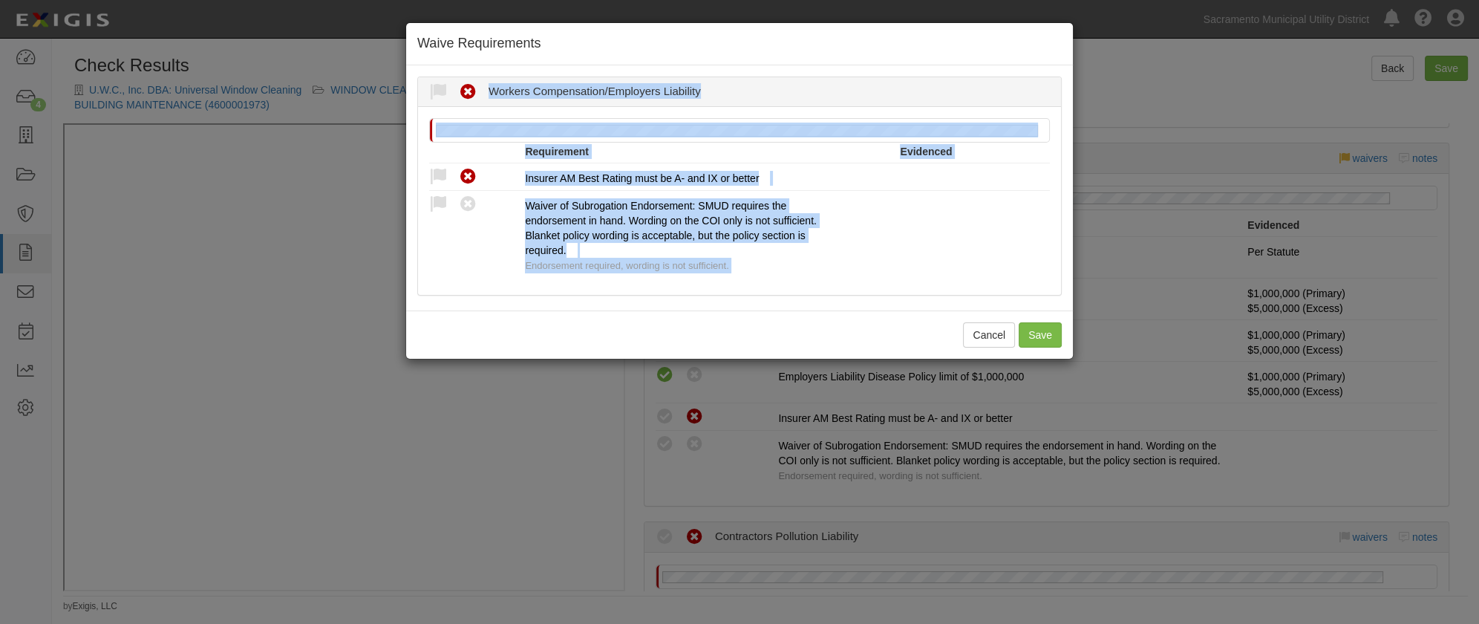
drag, startPoint x: 858, startPoint y: 331, endPoint x: 657, endPoint y: 248, distance: 217.8
click at [857, 330] on div "Cancel Save" at bounding box center [739, 334] width 667 height 48
click at [483, 331] on div "Cancel Save" at bounding box center [739, 334] width 667 height 48
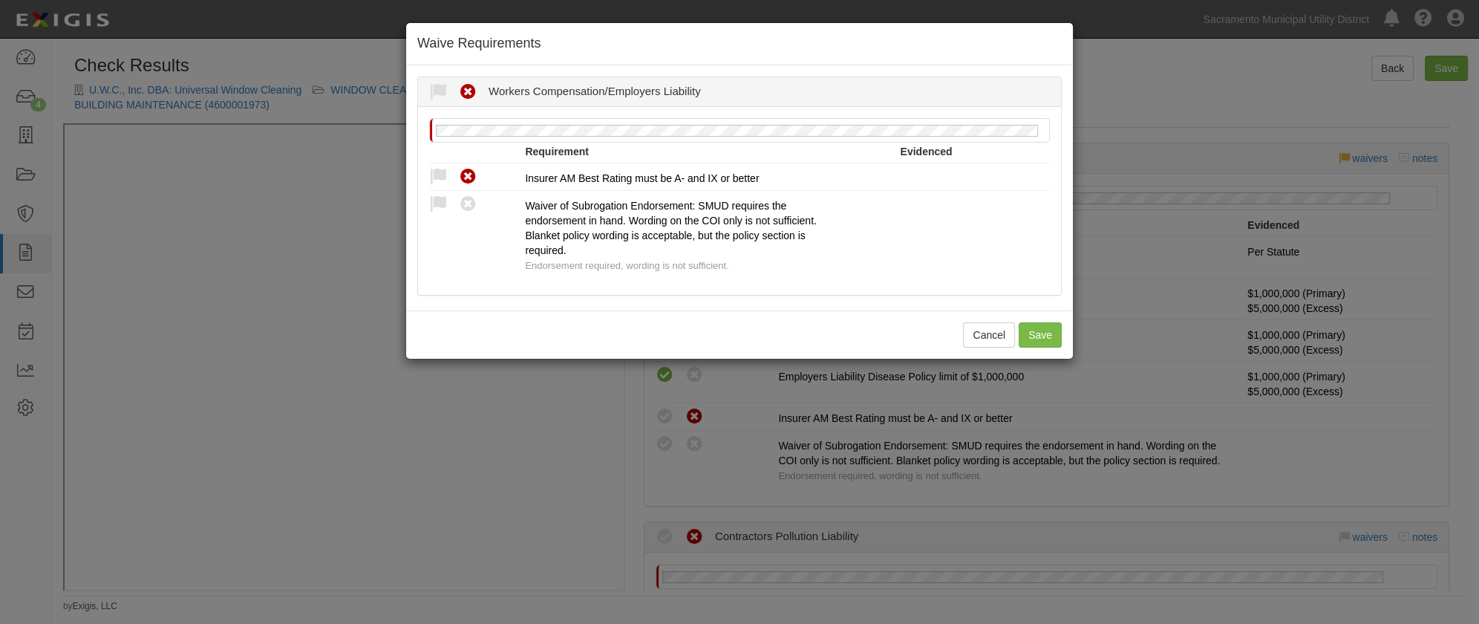
click at [437, 175] on icon at bounding box center [438, 177] width 19 height 19
radio input "true"
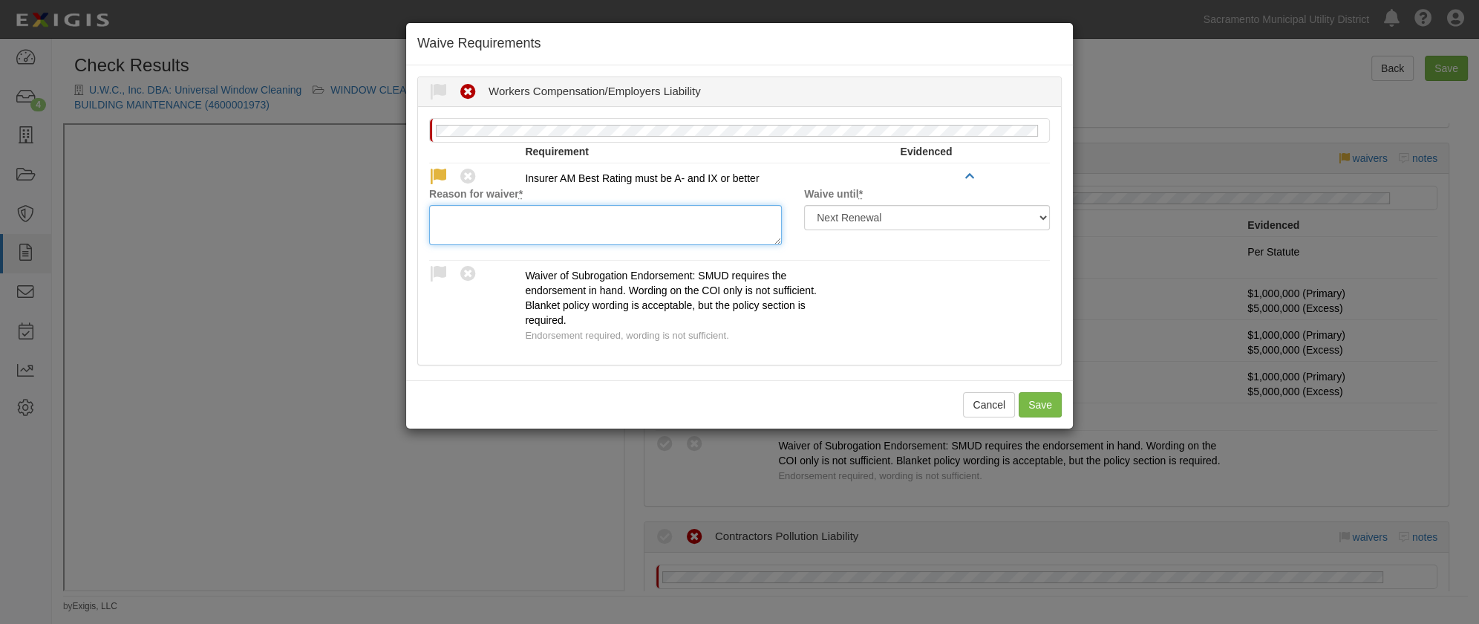
drag, startPoint x: 458, startPoint y: 219, endPoint x: 466, endPoint y: 218, distance: 7.6
click at [458, 218] on textarea "Reason for waiver *" at bounding box center [605, 225] width 353 height 40
type textarea "CA State Comp - approved carrier"
click at [1027, 403] on button "Save" at bounding box center [1040, 404] width 43 height 25
radio input "true"
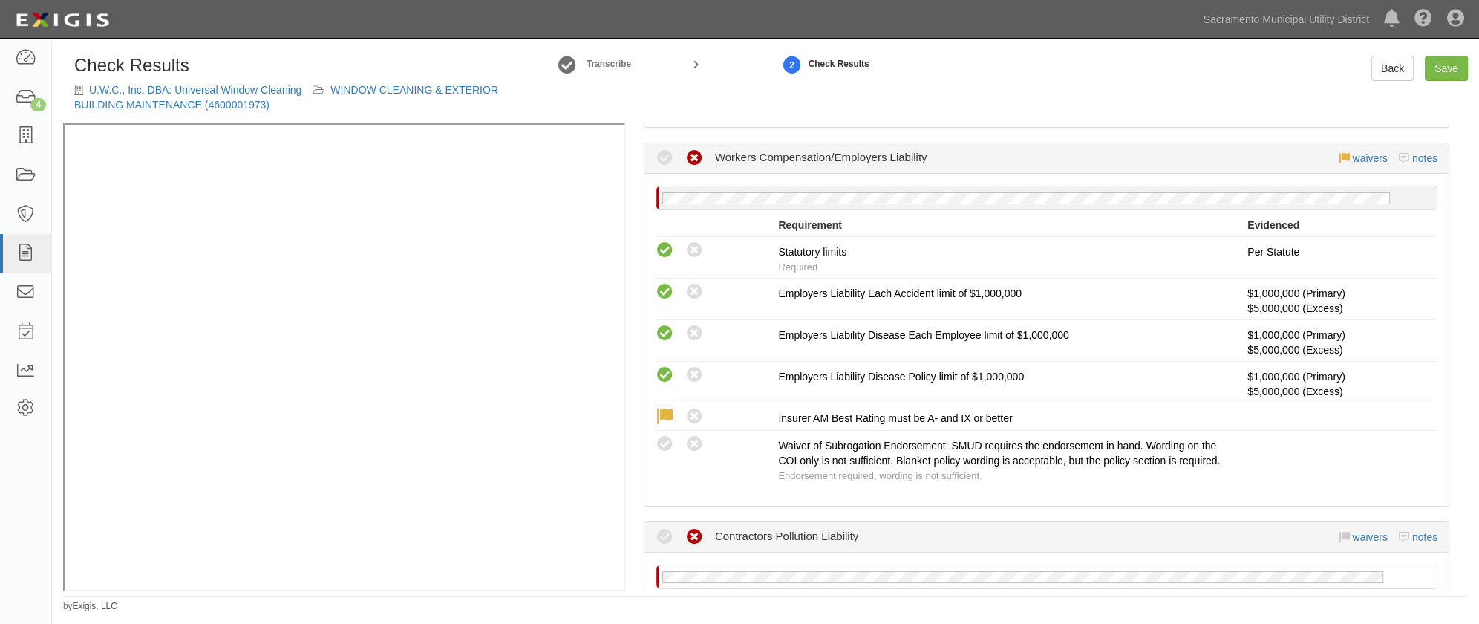
scroll to position [1418, 0]
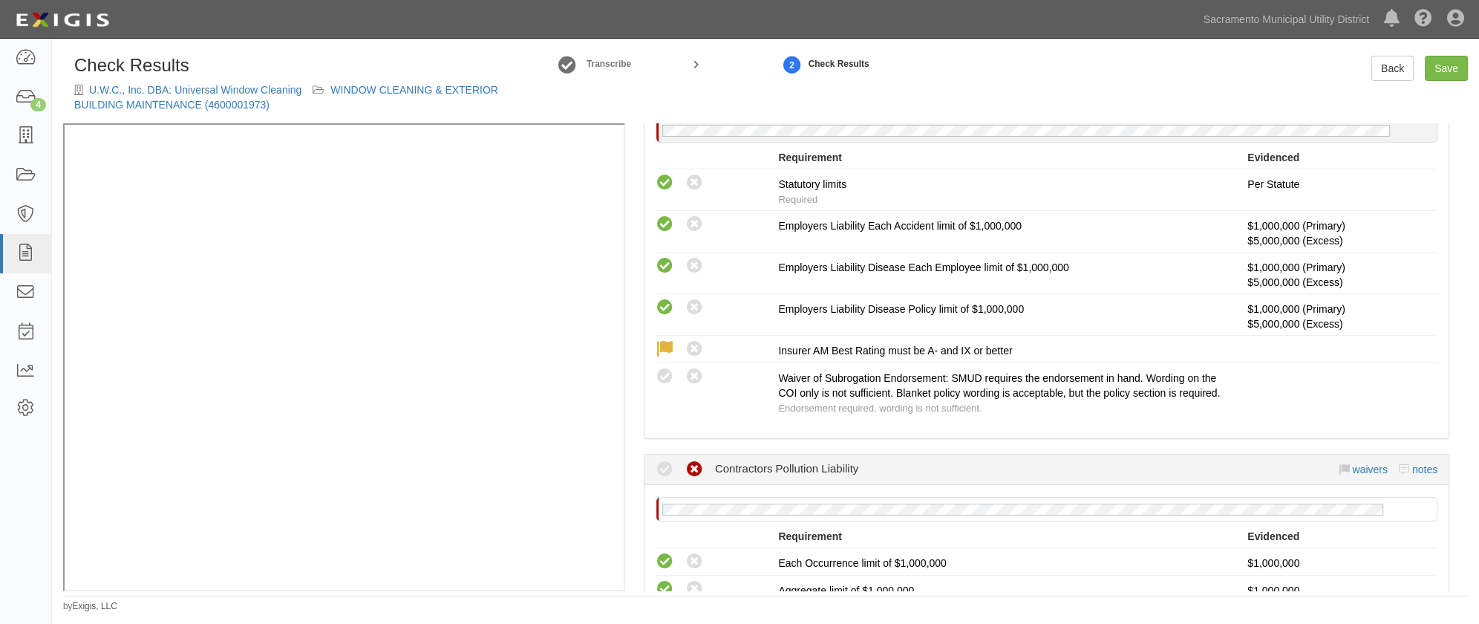
click at [664, 386] on icon at bounding box center [665, 377] width 19 height 19
radio input "true"
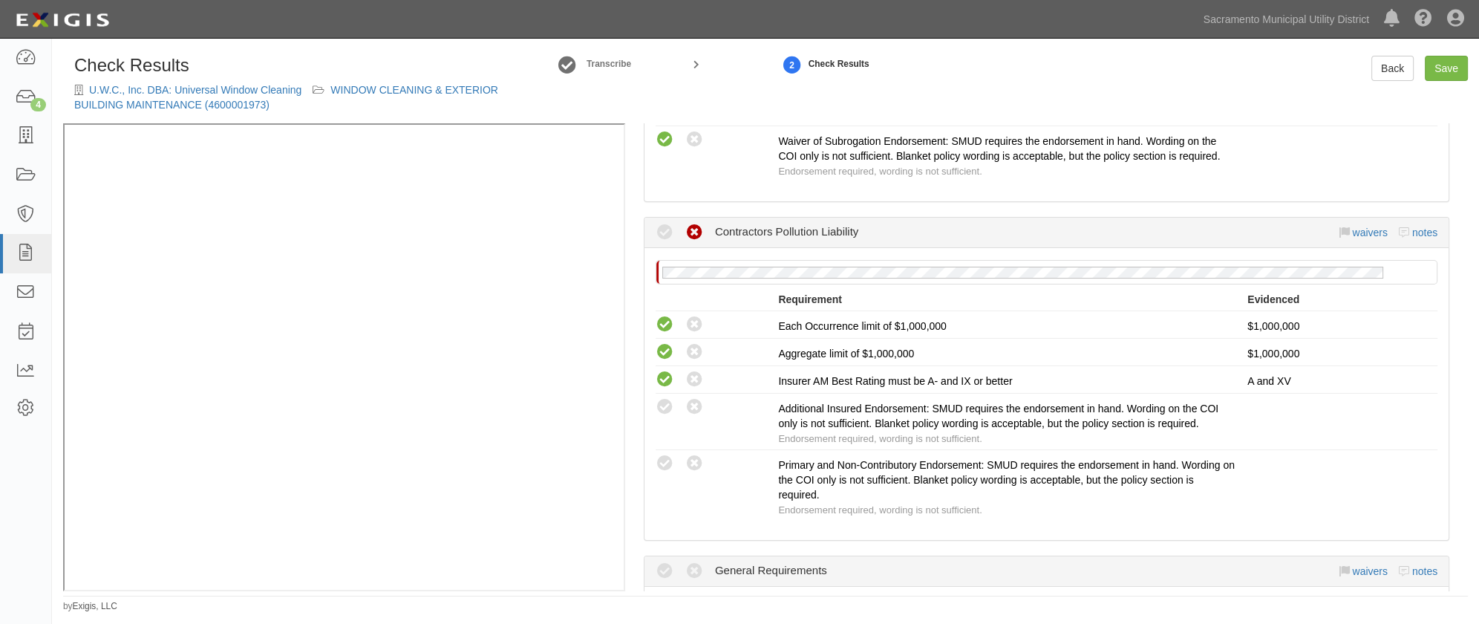
scroll to position [1687, 0]
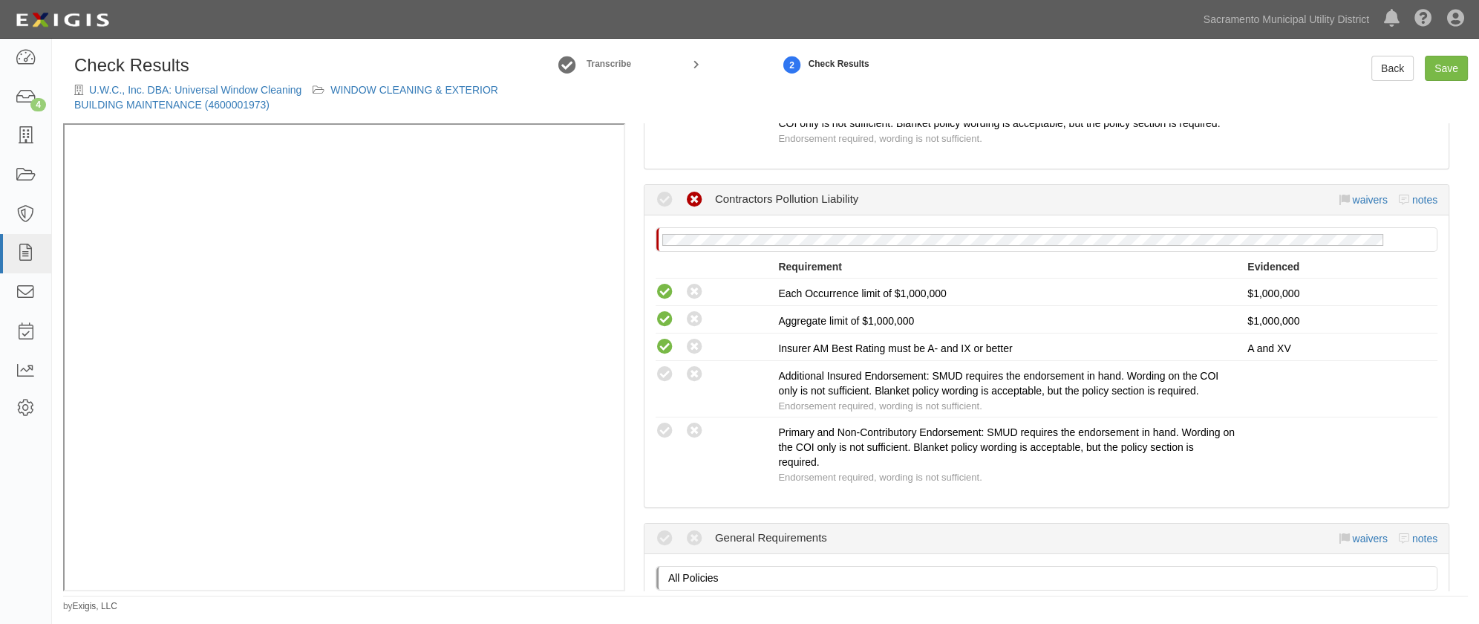
click at [658, 384] on icon at bounding box center [665, 374] width 19 height 19
radio input "true"
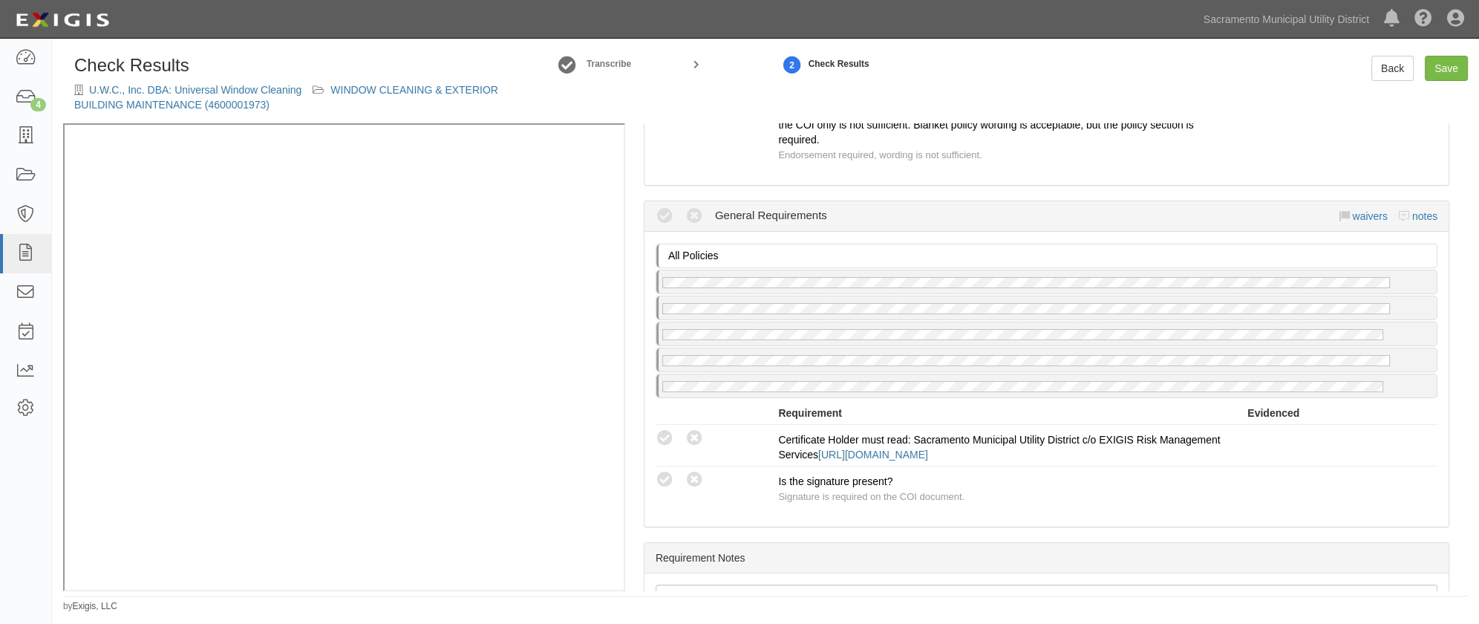
scroll to position [2067, 0]
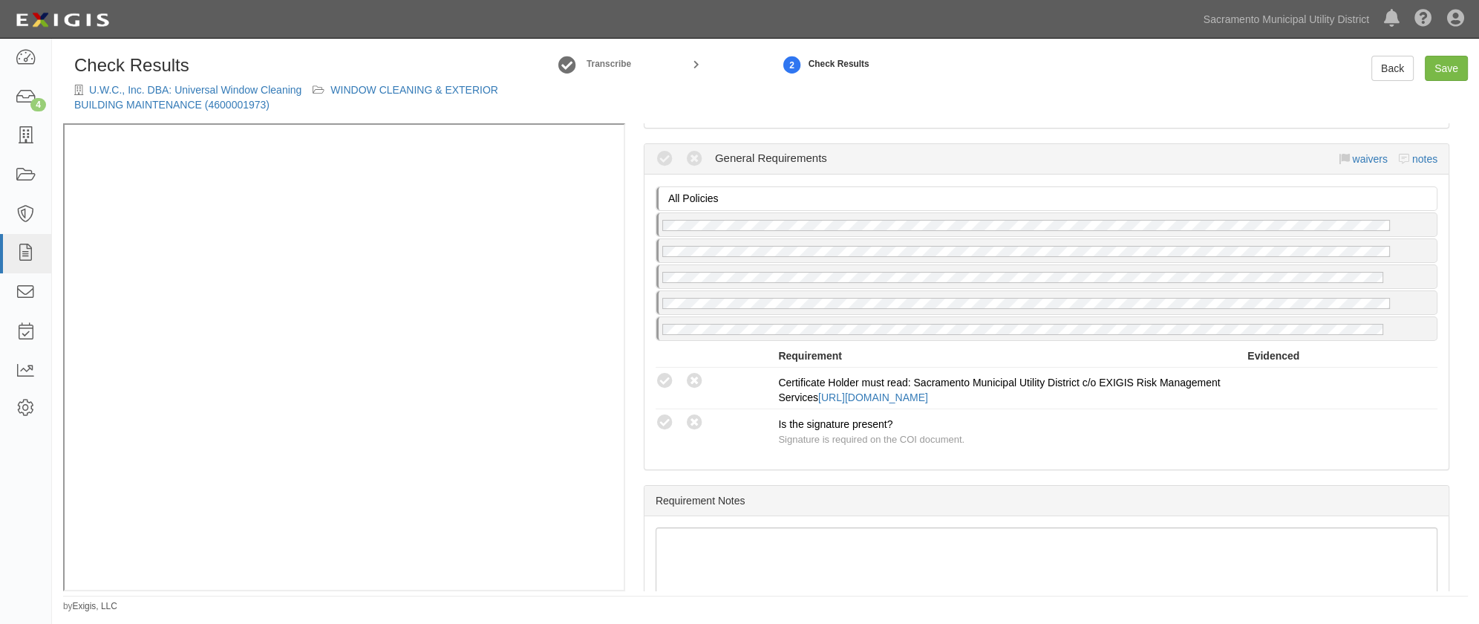
click at [664, 391] on icon at bounding box center [665, 381] width 19 height 19
radio input "true"
click at [660, 432] on icon at bounding box center [665, 423] width 19 height 19
radio input "true"
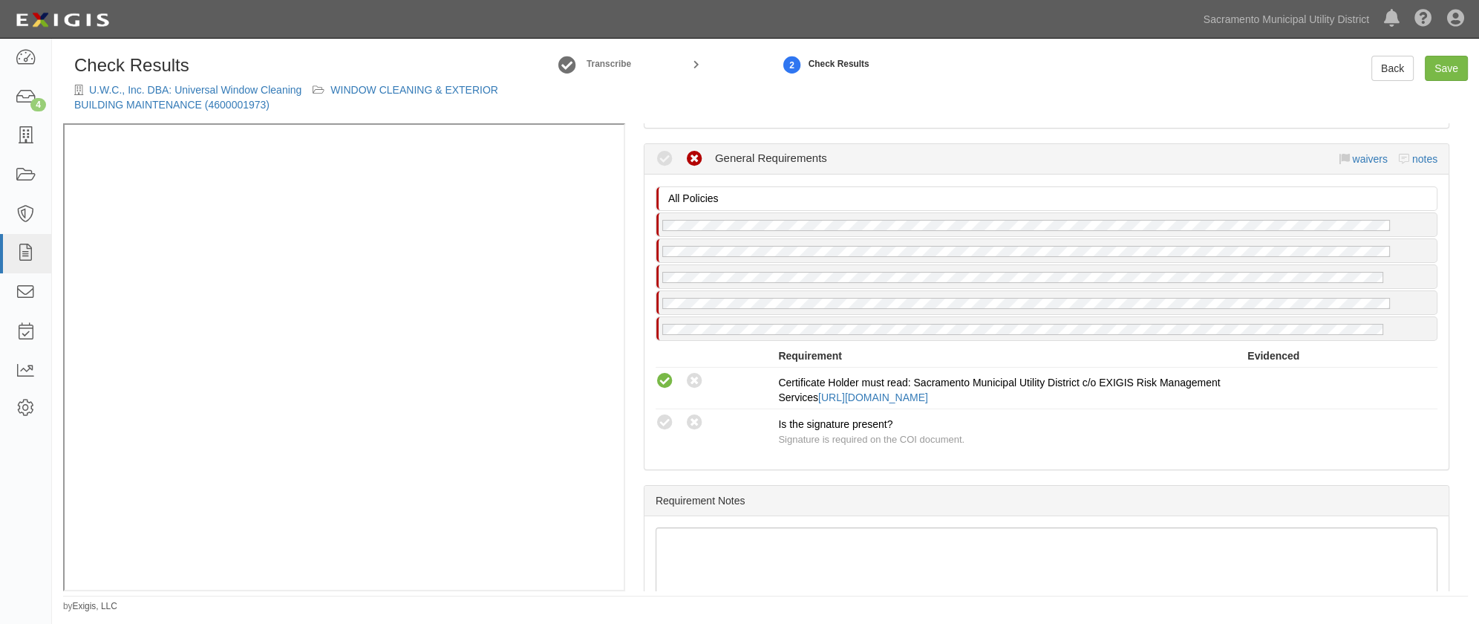
radio input "true"
click at [1447, 74] on link "Save" at bounding box center [1446, 68] width 43 height 25
radio input "true"
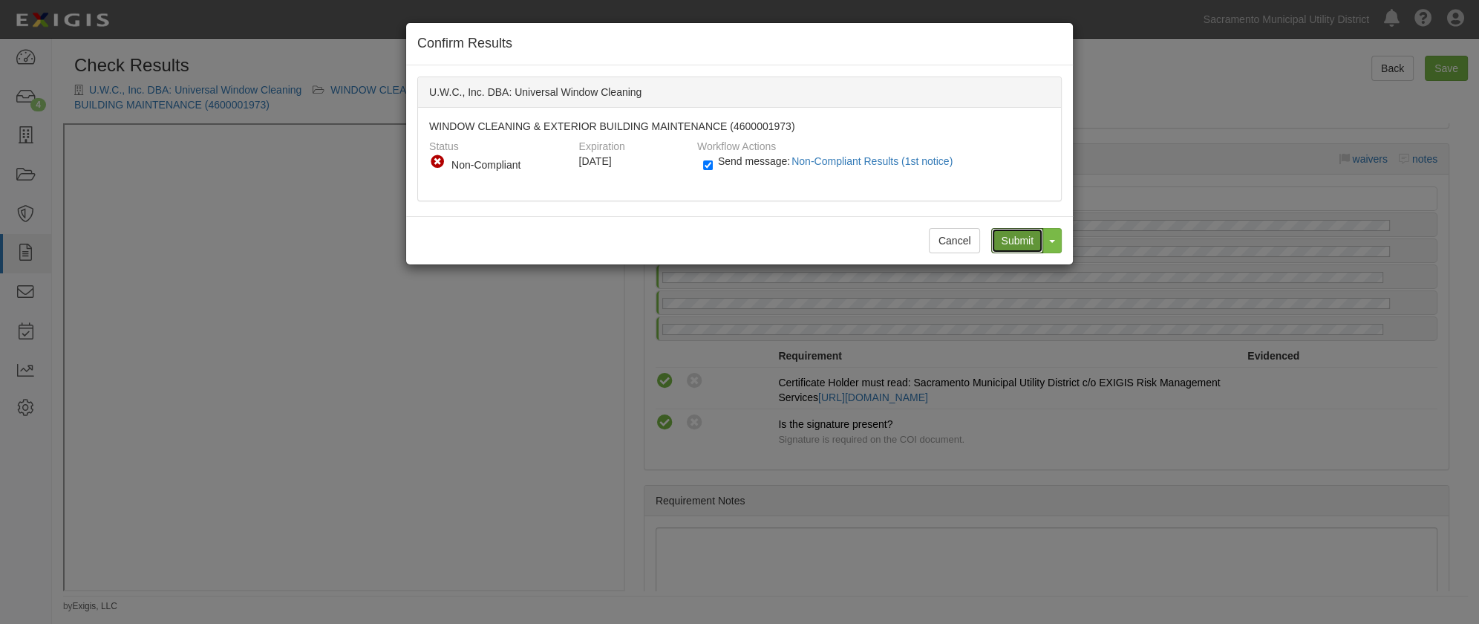
click at [1010, 241] on input "Submit" at bounding box center [1017, 240] width 52 height 25
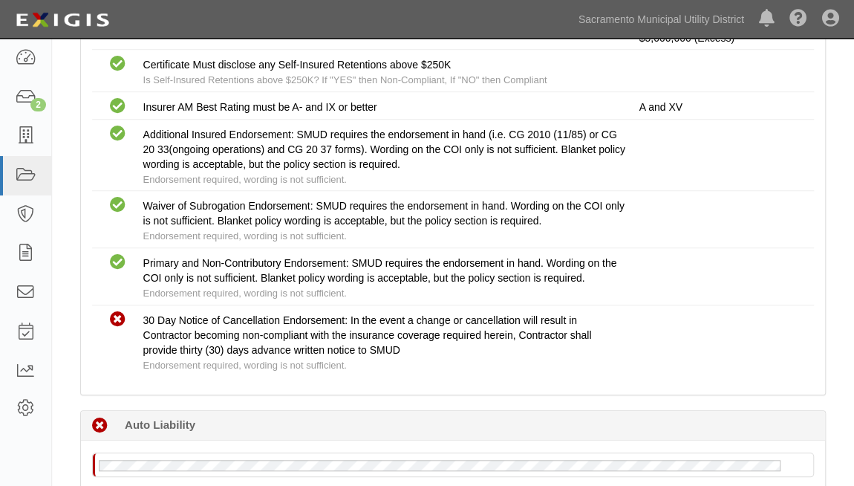
scroll to position [270, 0]
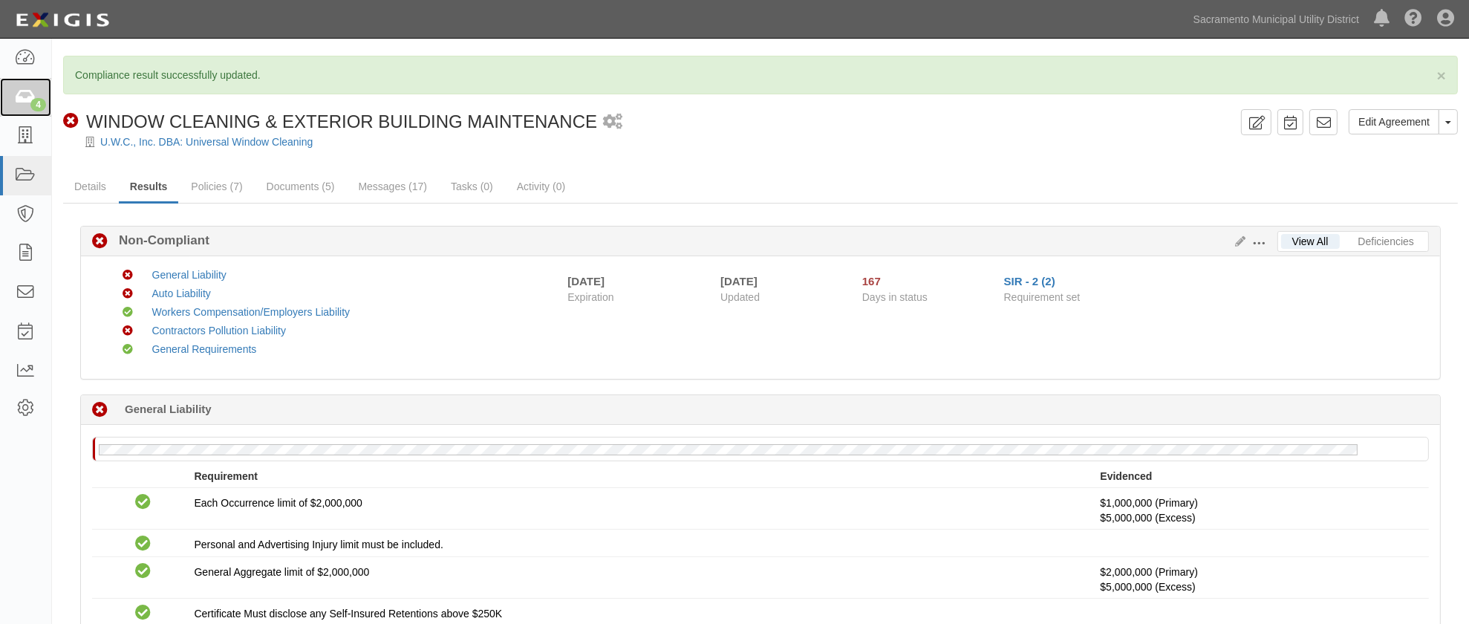
click at [25, 103] on icon at bounding box center [25, 97] width 21 height 17
